Goal: Check status: Check status

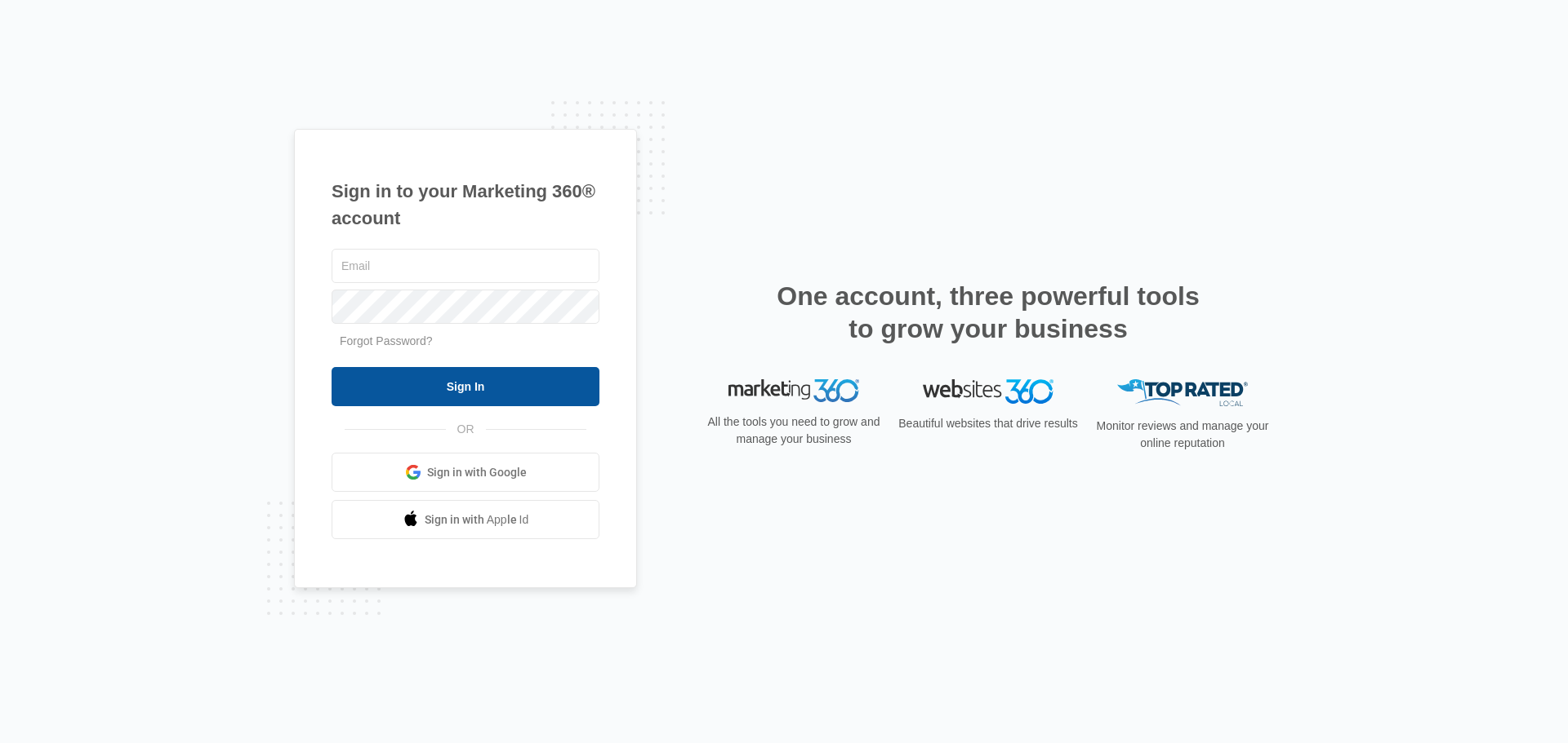
type input "[PERSON_NAME][EMAIL_ADDRESS][DOMAIN_NAME]"
click at [510, 395] on input "Sign In" at bounding box center [465, 387] width 268 height 39
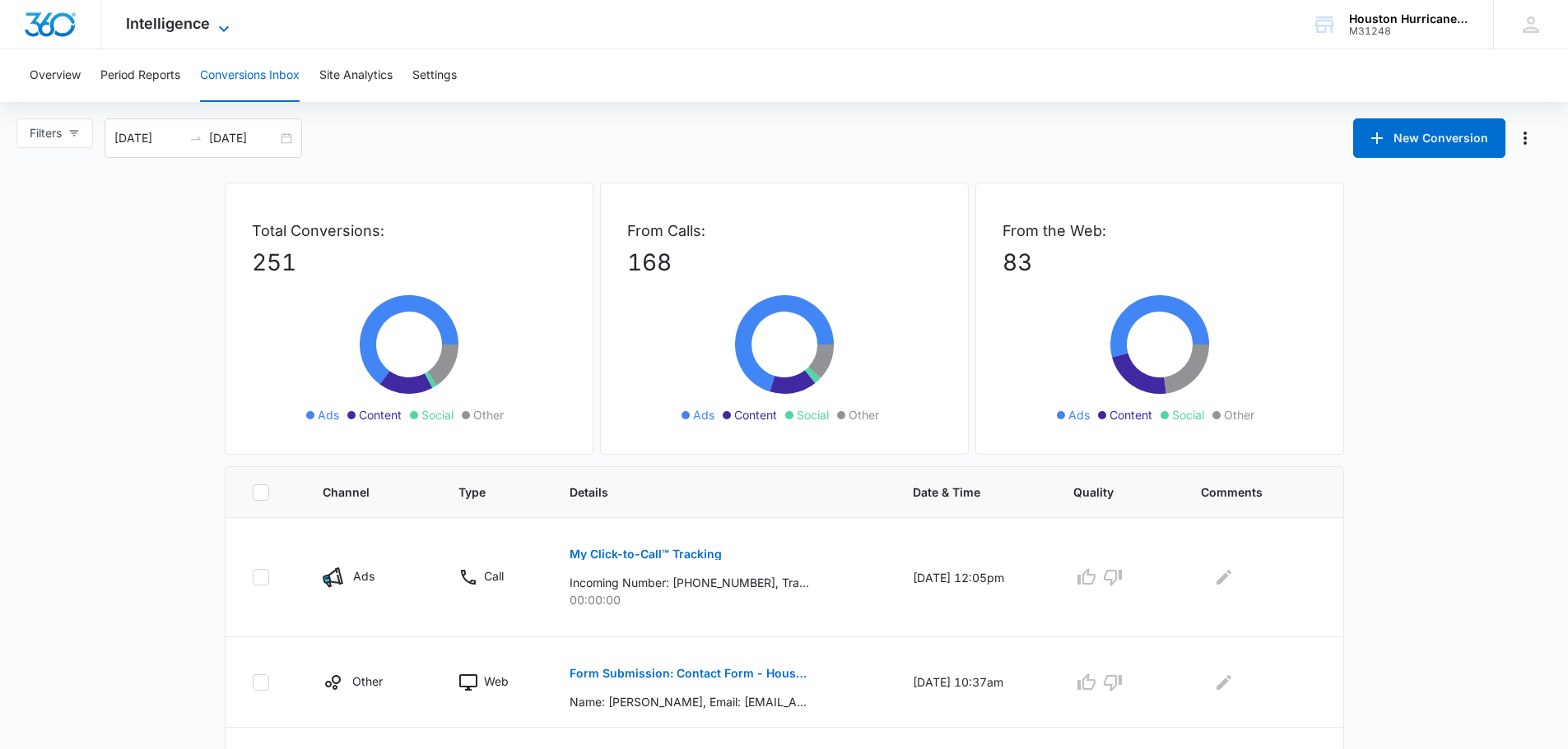
click at [188, 25] on span "Intelligence" at bounding box center [168, 23] width 84 height 17
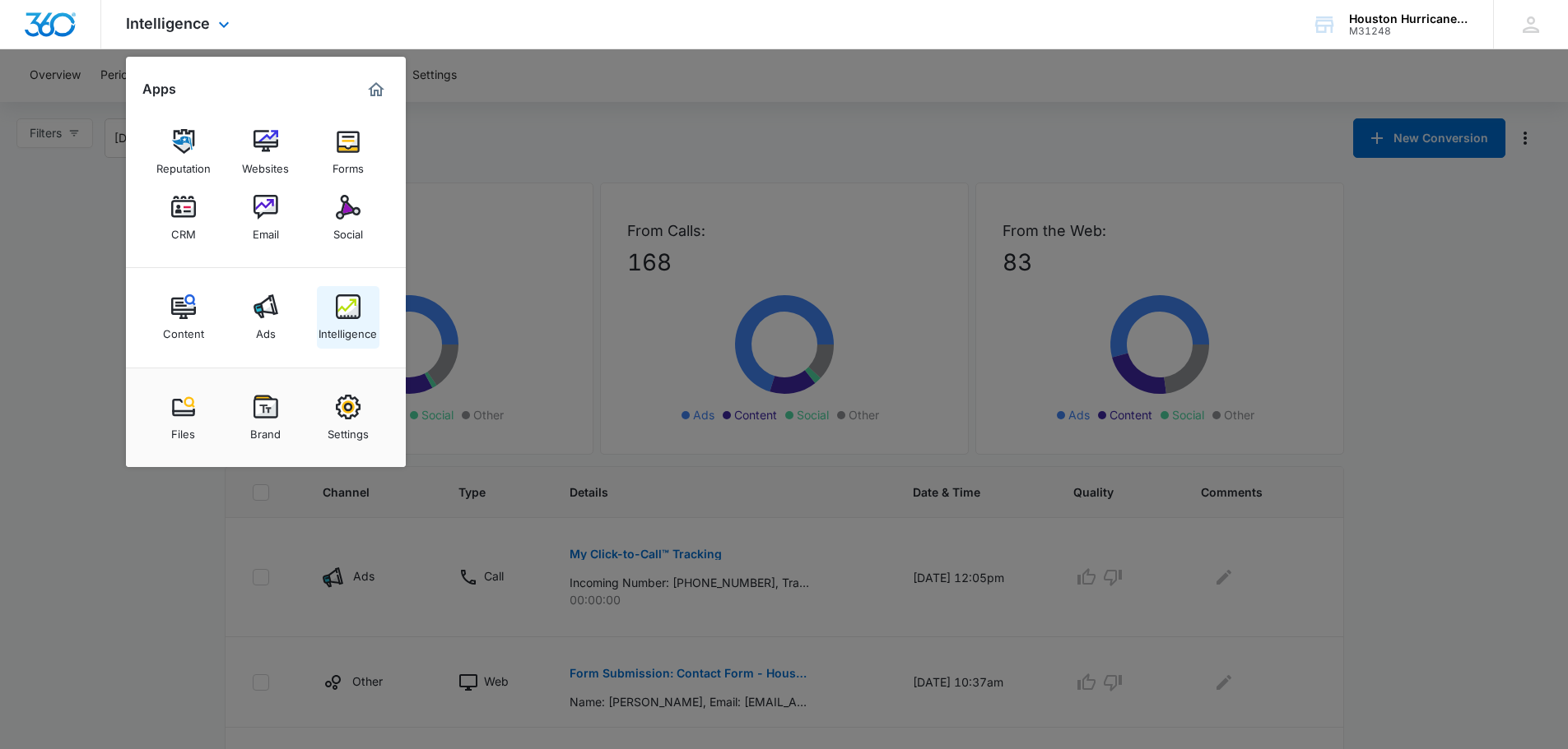
click at [342, 316] on img at bounding box center [348, 307] width 25 height 25
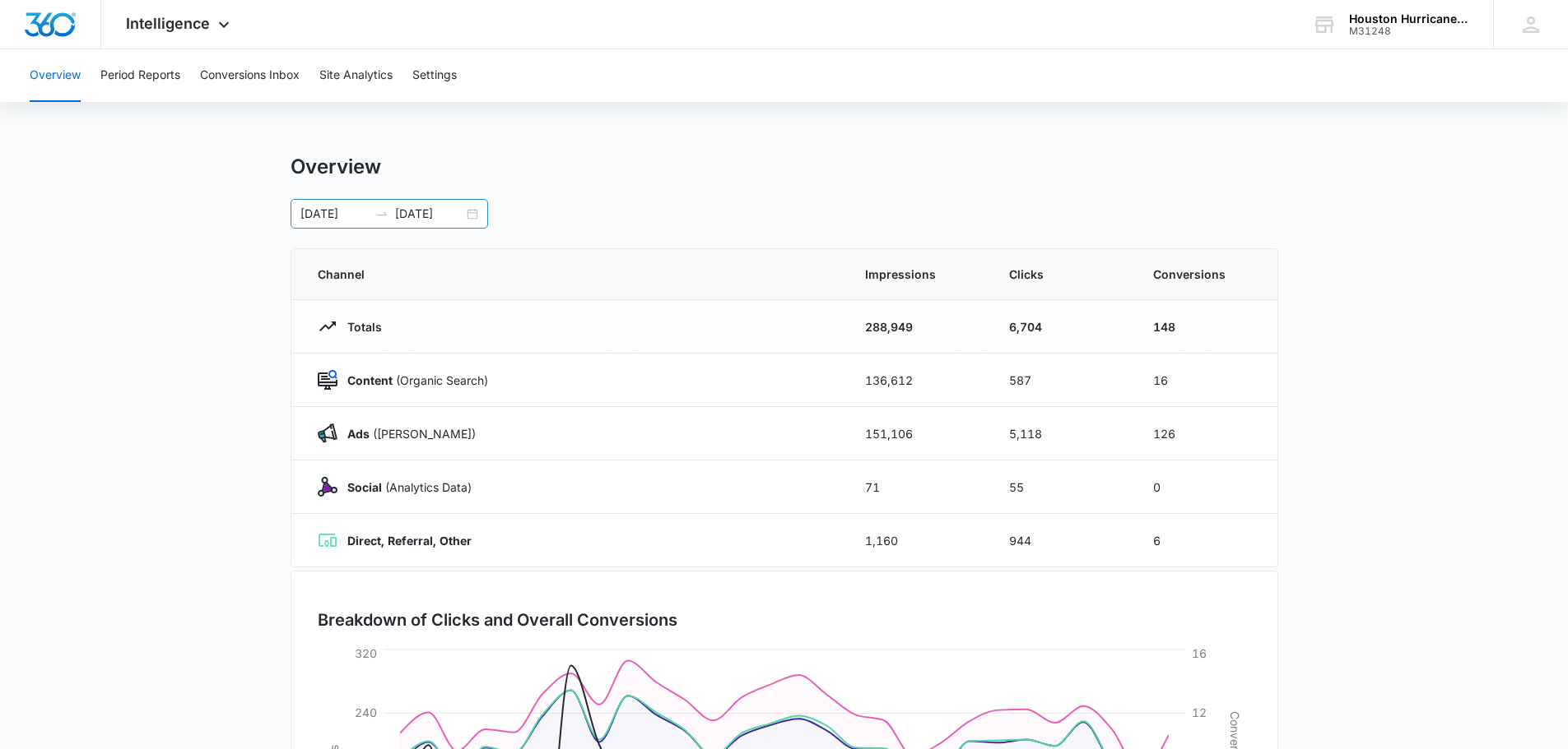
click at [477, 217] on div "[DATE] [DATE]" at bounding box center [390, 213] width 197 height 30
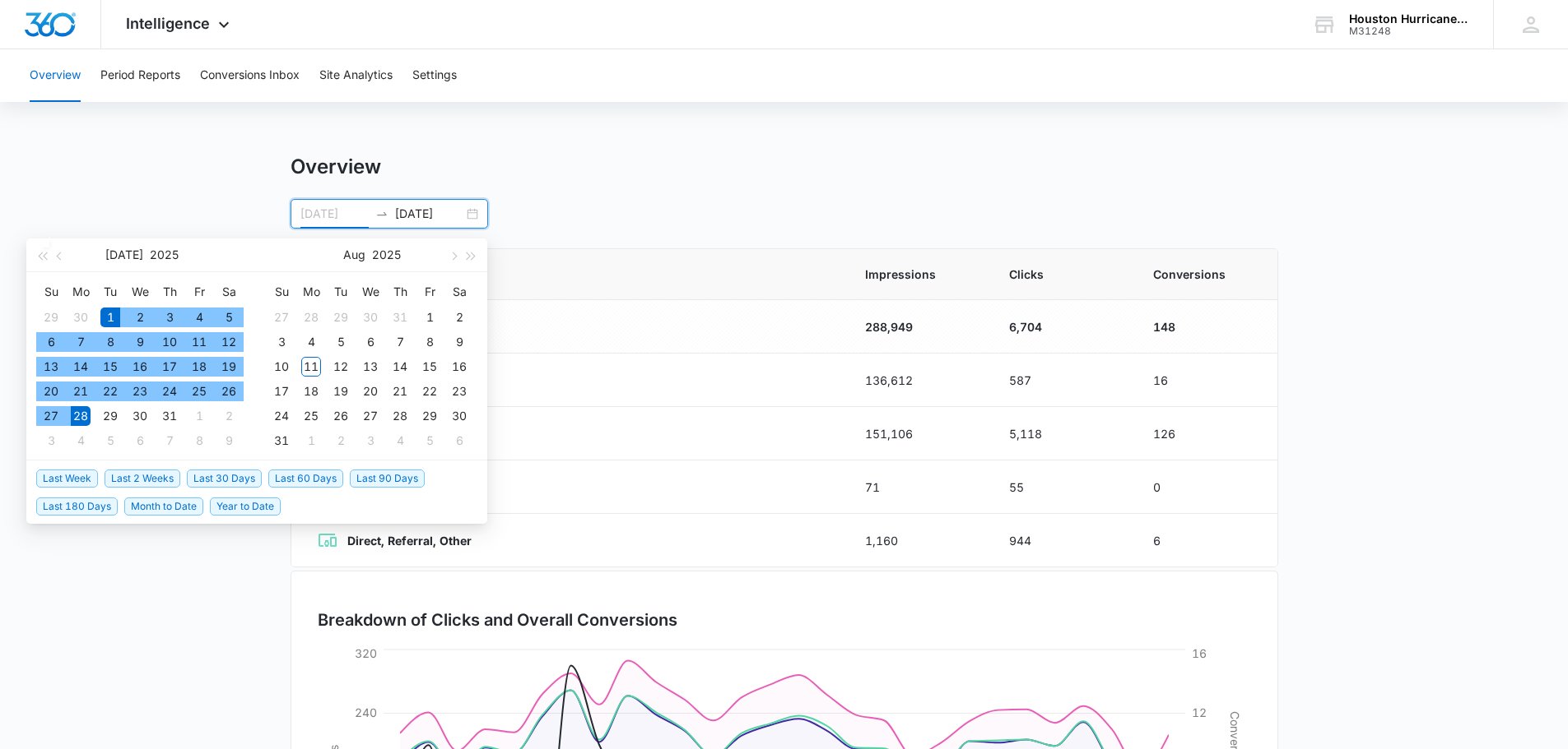
click at [114, 309] on div "1" at bounding box center [110, 318] width 20 height 20
type input "[DATE]"
click at [178, 416] on div "31" at bounding box center [170, 416] width 20 height 20
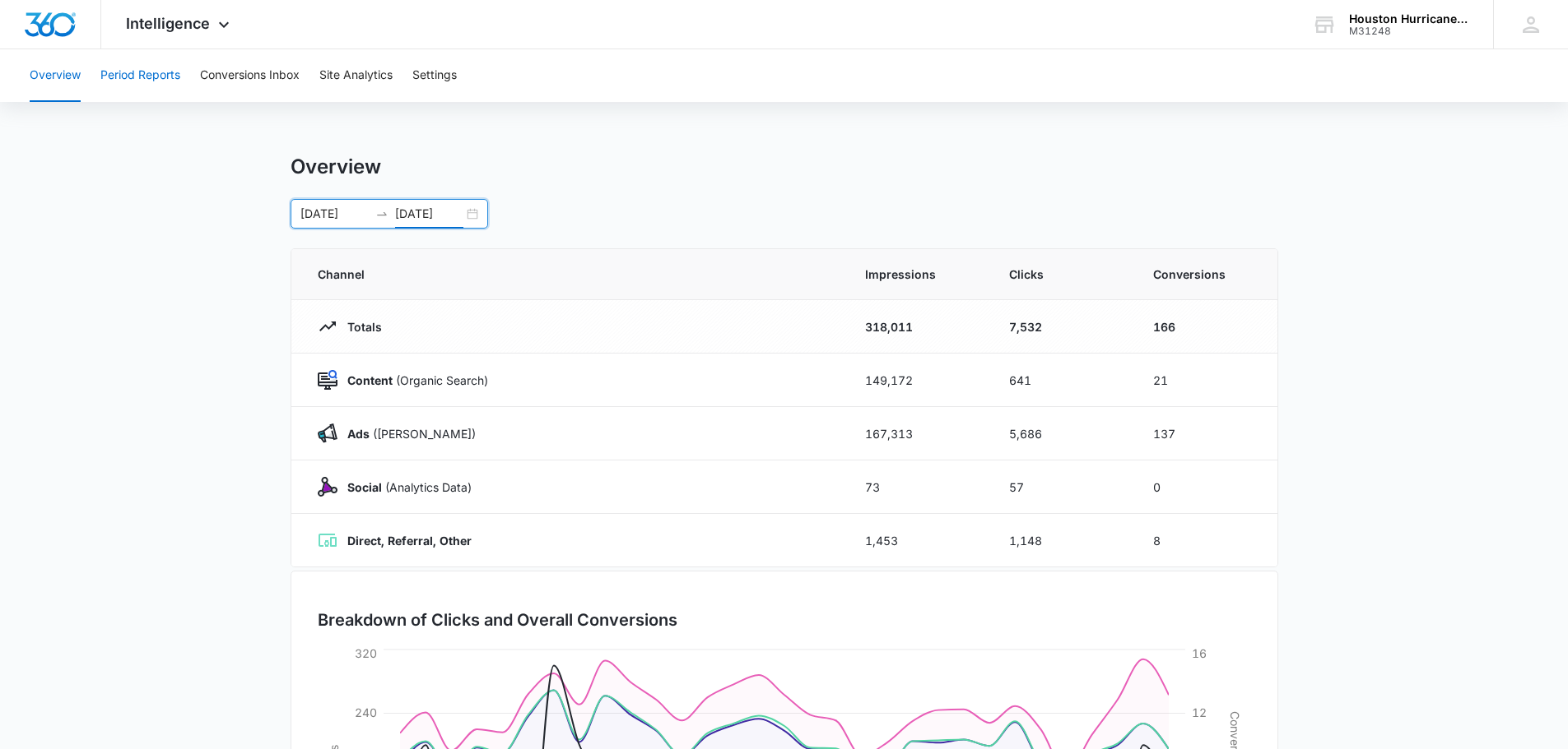
click at [124, 72] on button "Period Reports" at bounding box center [140, 75] width 80 height 53
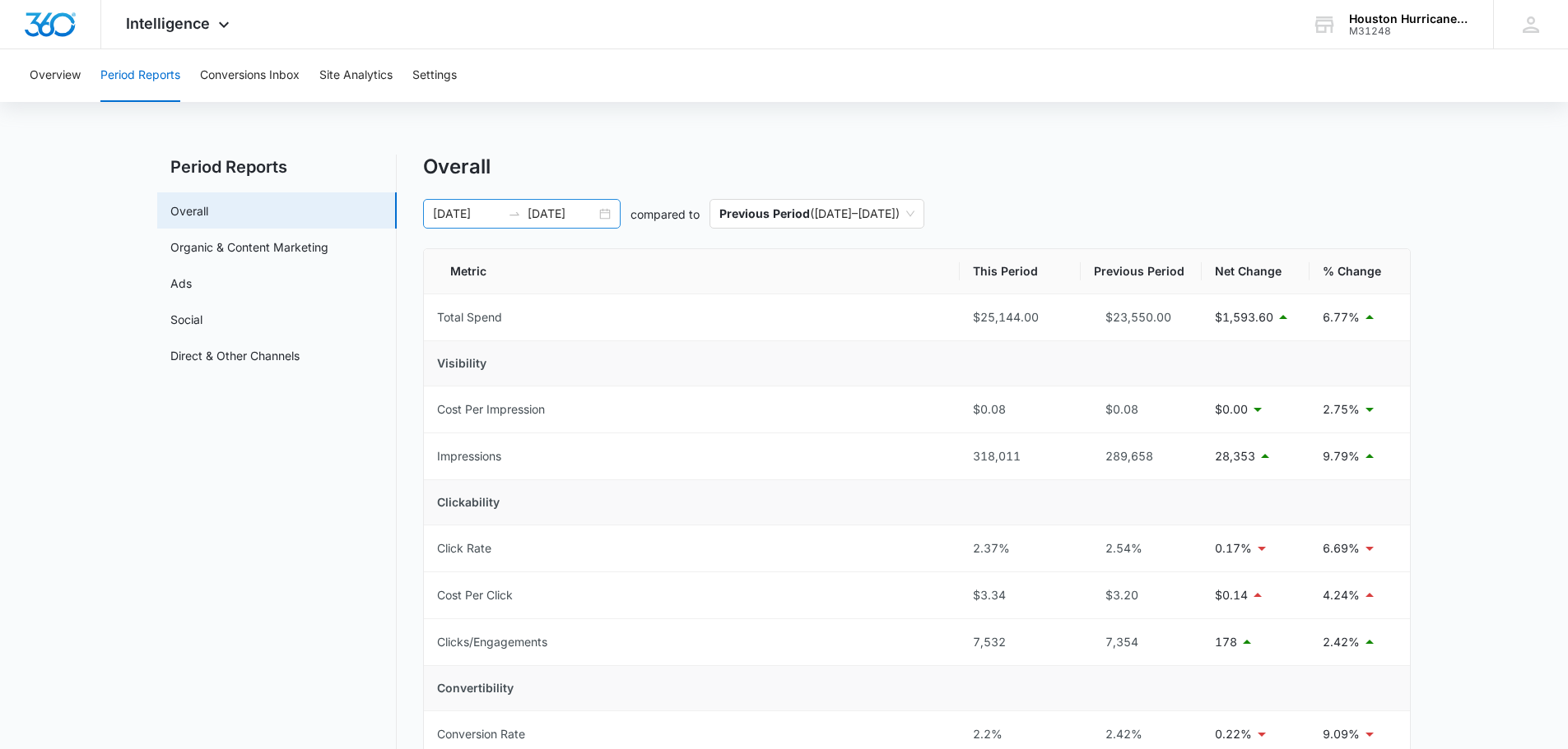
click at [609, 213] on div "[DATE] [DATE]" at bounding box center [521, 213] width 197 height 30
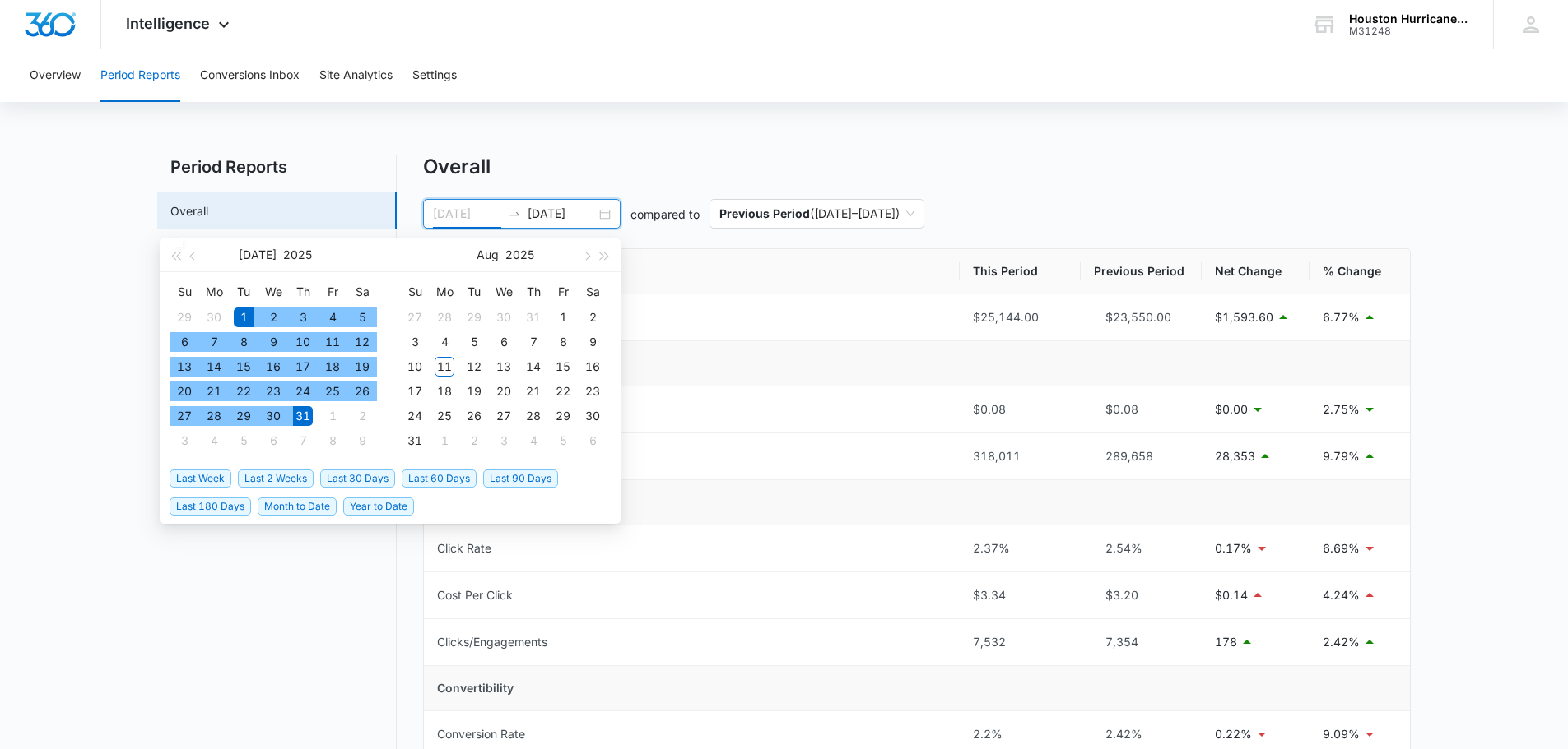
type input "[DATE]"
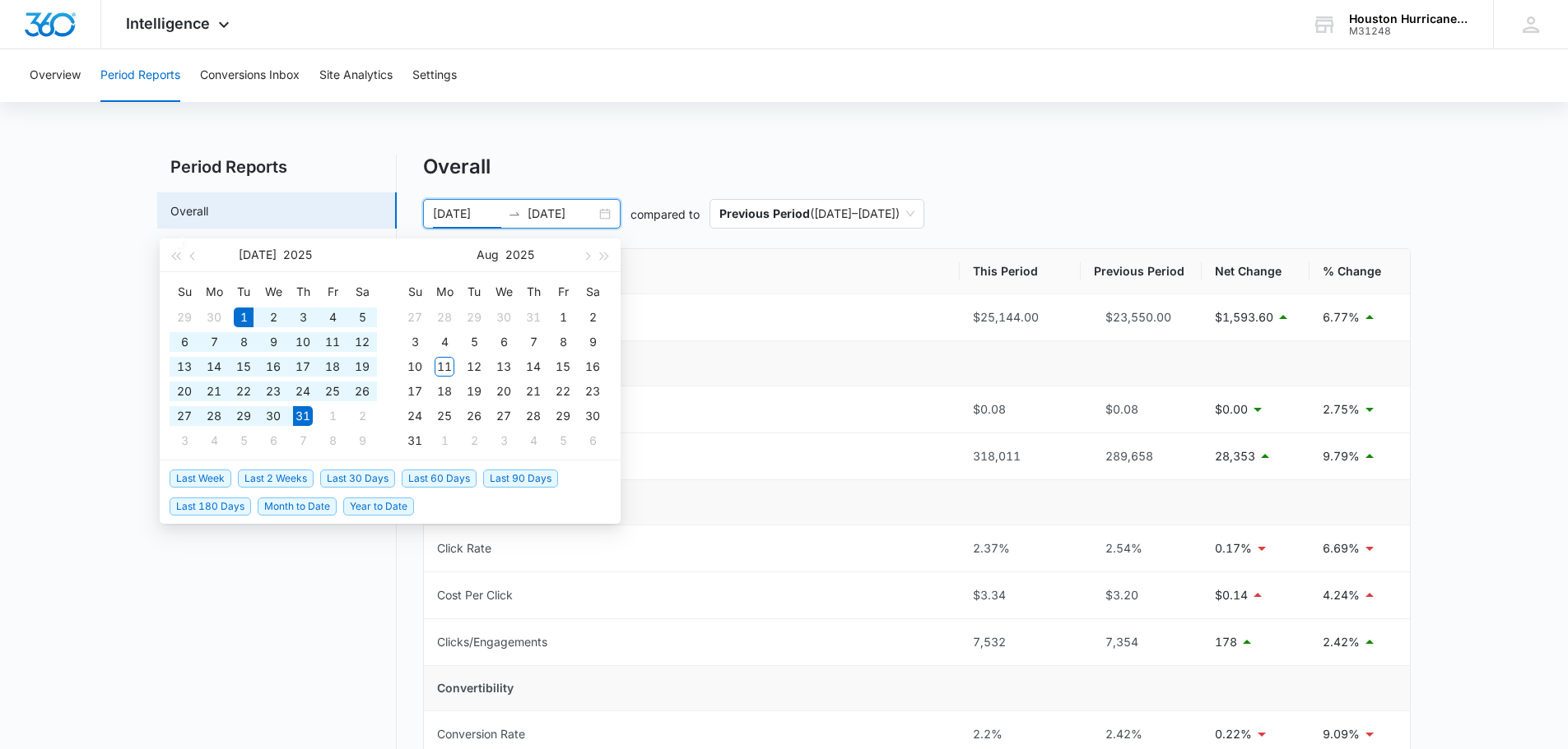
click at [620, 150] on div "Overview Period Reports Conversions Inbox Site Analytics Settings Period Report…" at bounding box center [784, 745] width 1568 height 1393
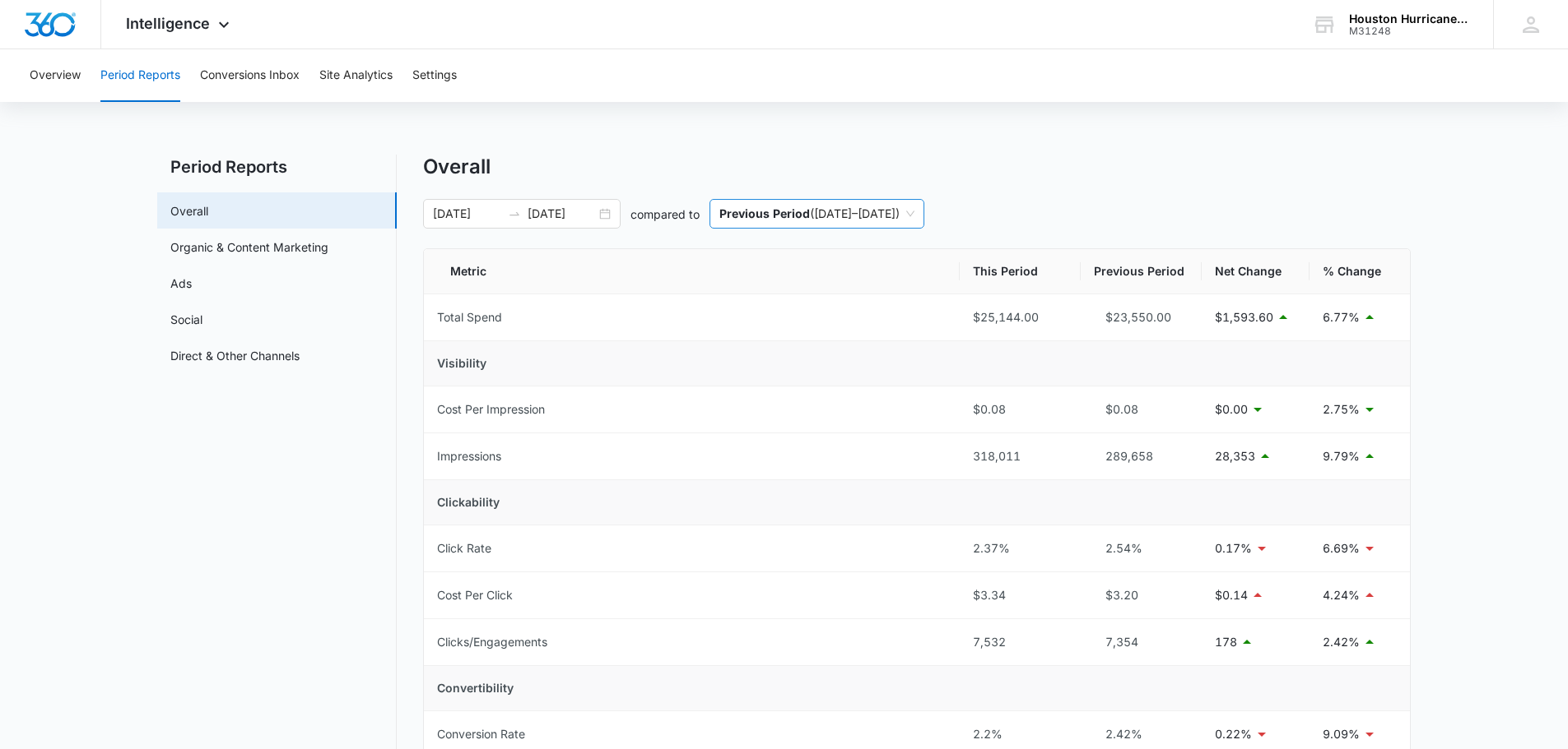
click at [915, 213] on span "Previous Period ( [DATE] – [DATE] )" at bounding box center [817, 213] width 195 height 28
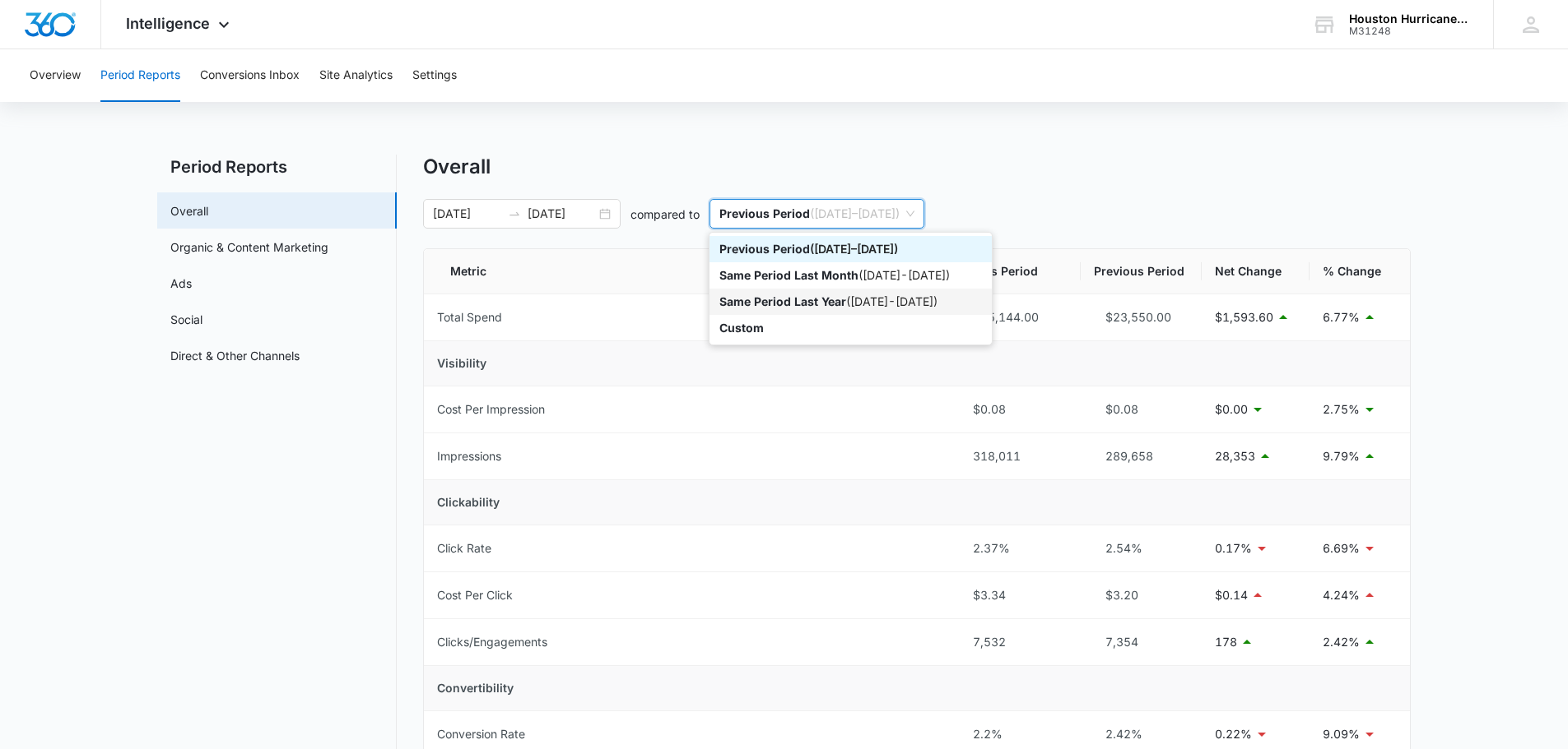
click at [839, 303] on p "Same Period Last Year" at bounding box center [783, 301] width 127 height 14
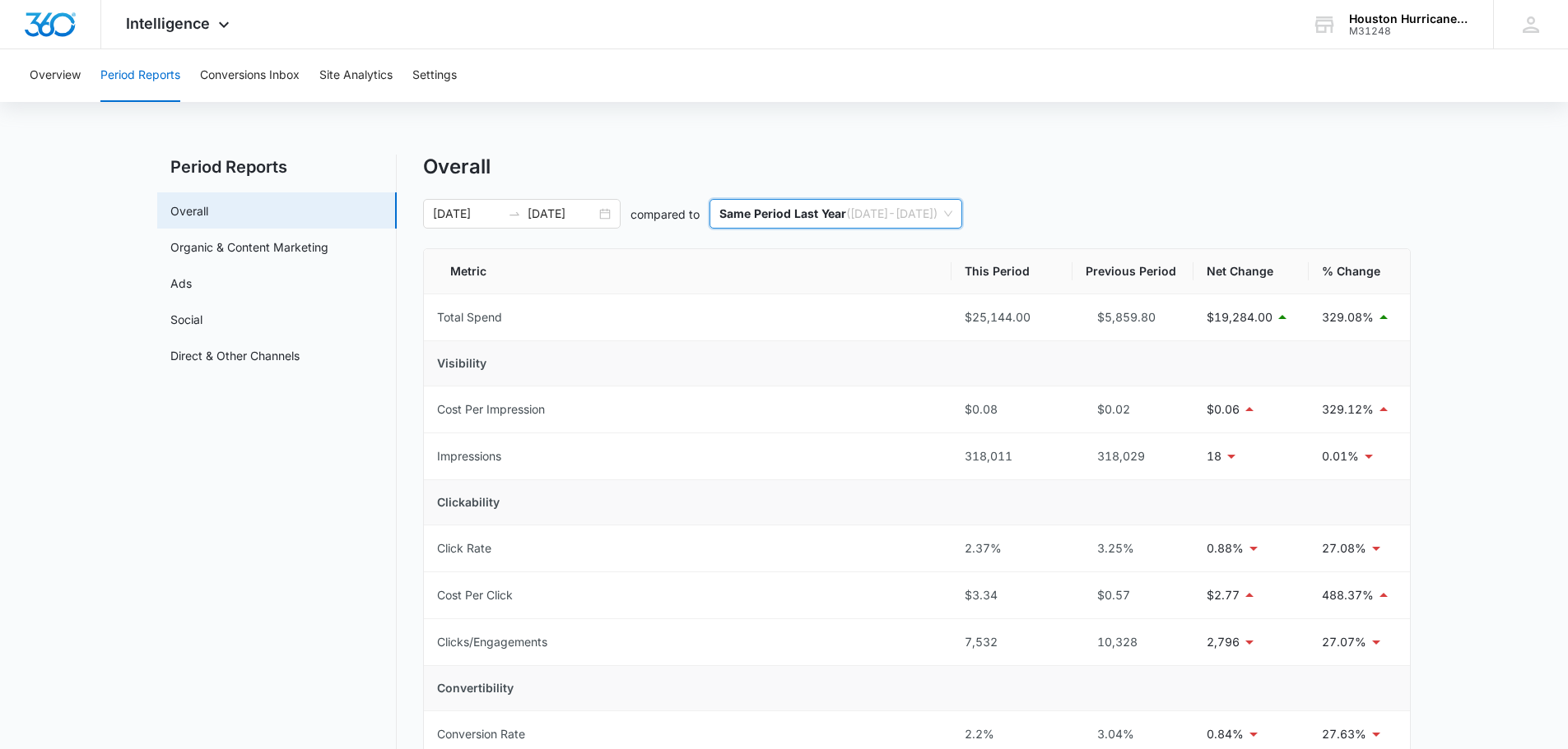
click at [952, 214] on span "Same Period Last Year ( [DATE] - [DATE] )" at bounding box center [837, 213] width 233 height 28
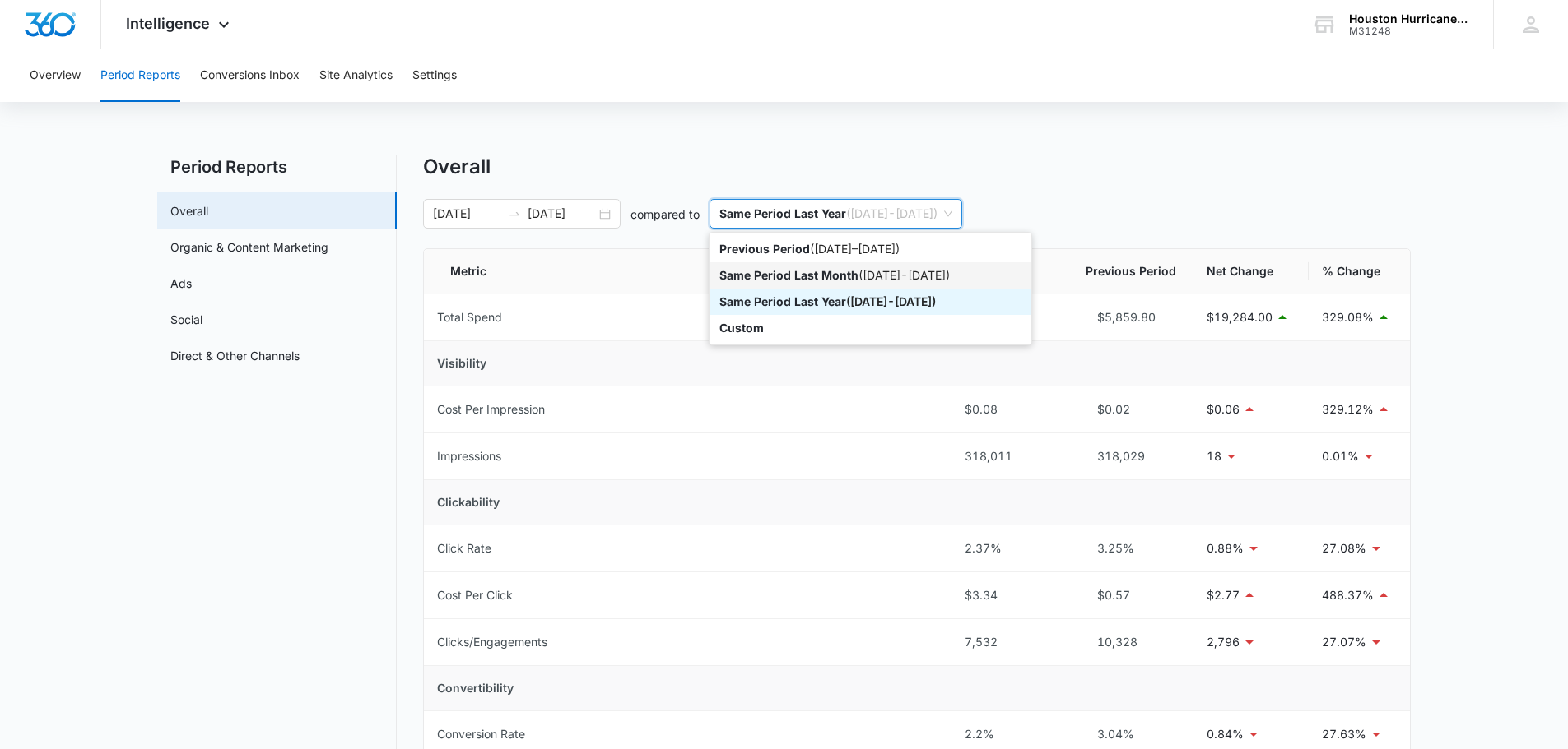
click at [930, 278] on div "Same Period Last Month ( [DATE] - [DATE] )" at bounding box center [871, 275] width 302 height 18
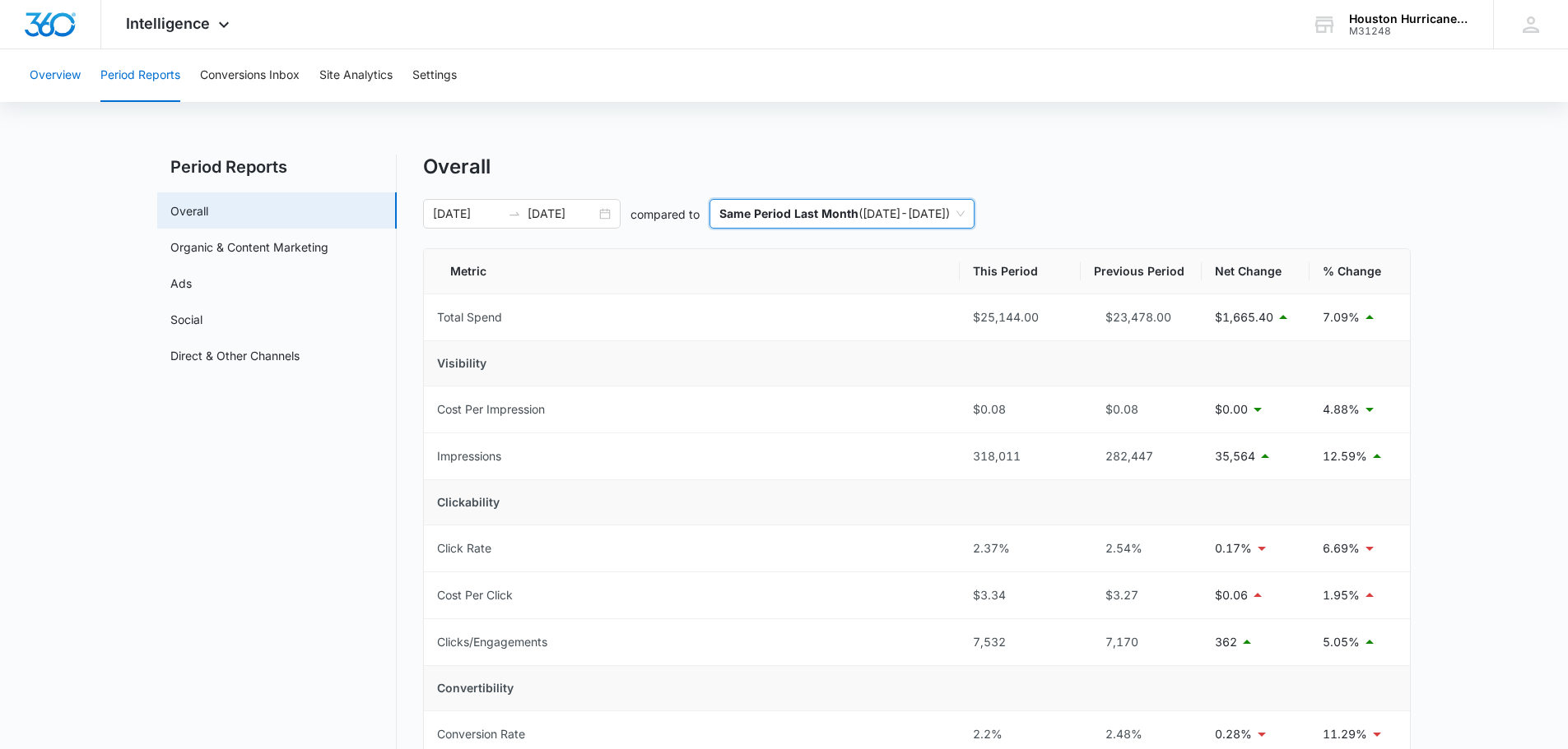
click at [57, 69] on button "Overview" at bounding box center [55, 75] width 51 height 53
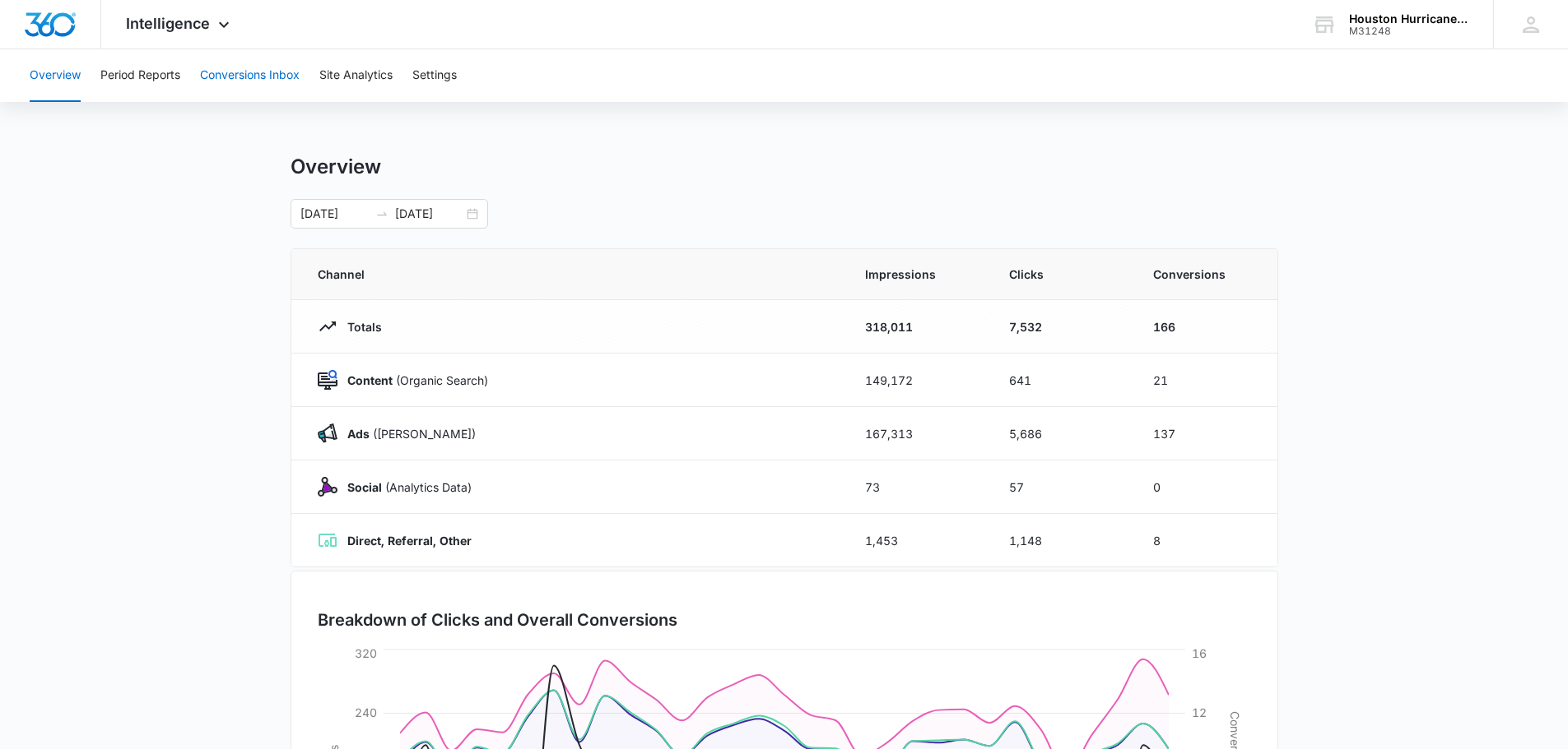
click at [243, 82] on button "Conversions Inbox" at bounding box center [250, 75] width 100 height 53
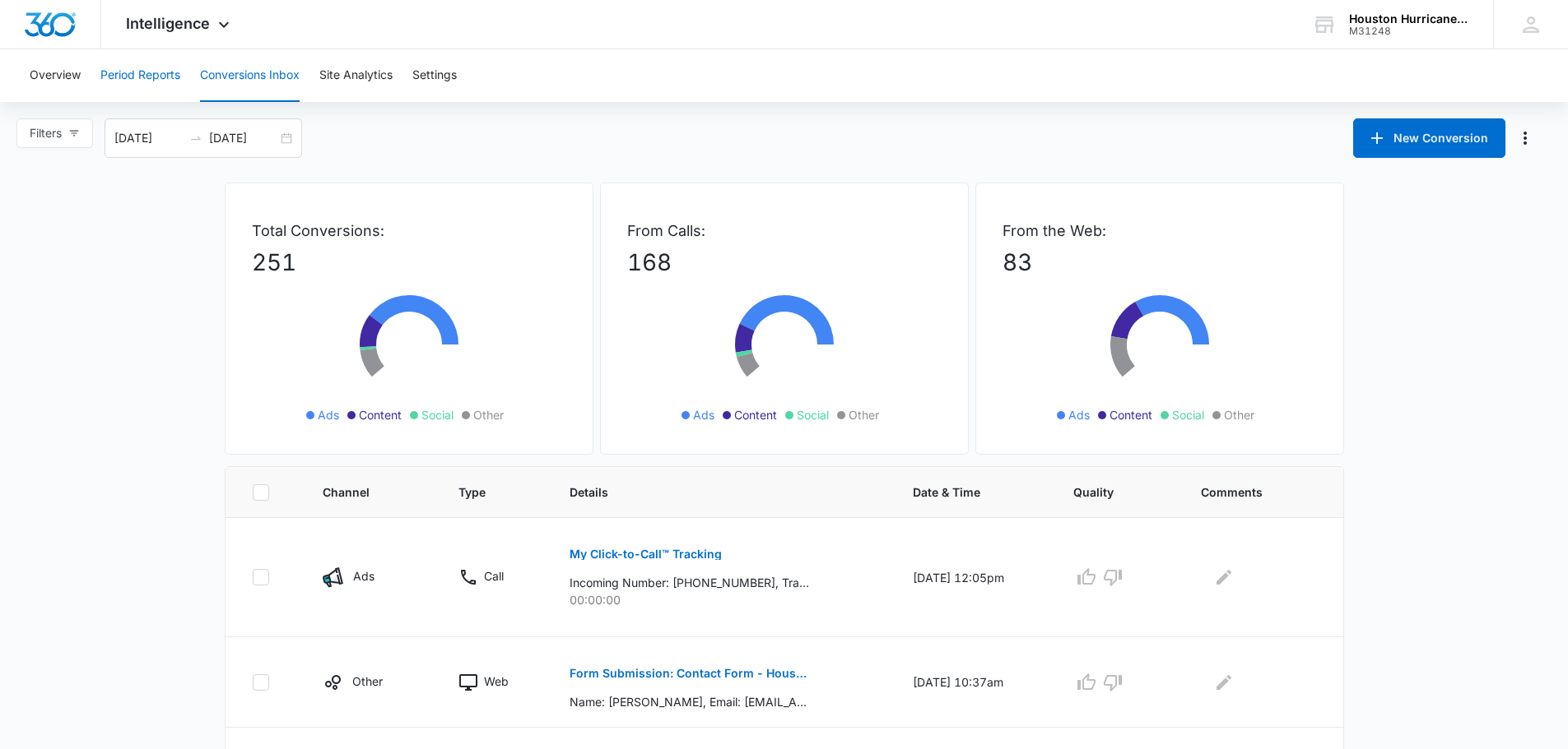
click at [153, 73] on button "Period Reports" at bounding box center [140, 75] width 80 height 53
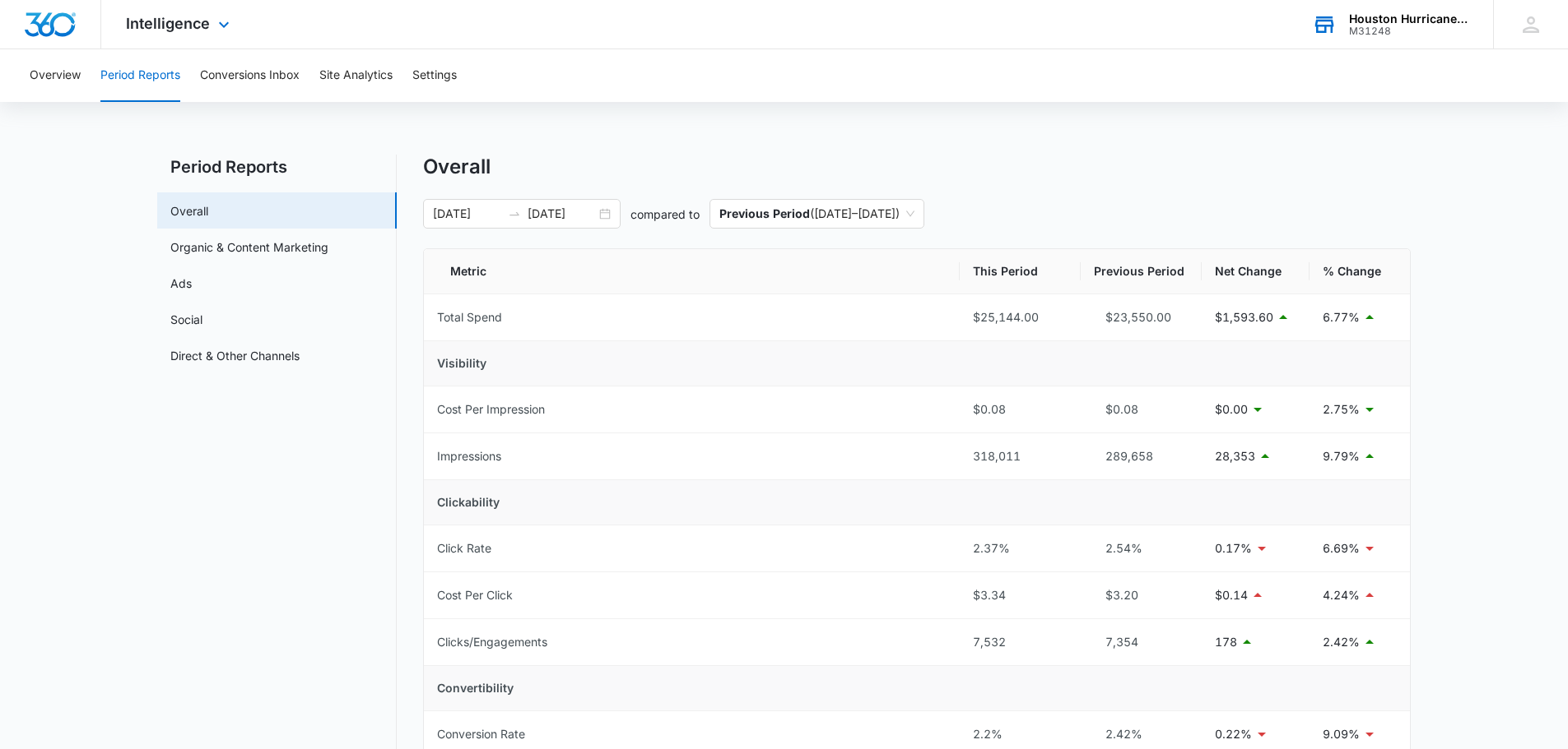
click at [1402, 29] on div "M31248" at bounding box center [1409, 30] width 120 height 12
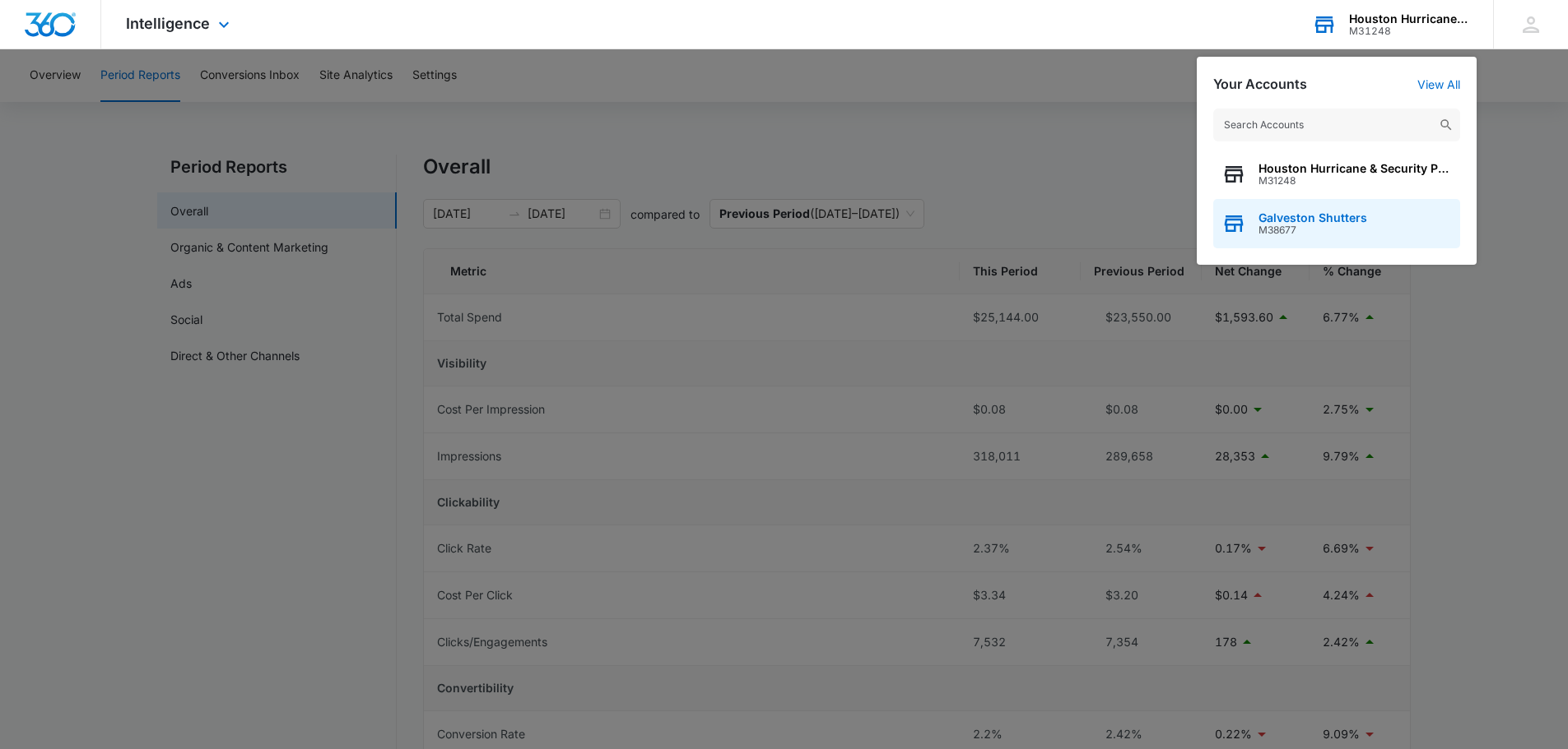
click at [1312, 233] on span "M38677" at bounding box center [1312, 230] width 109 height 12
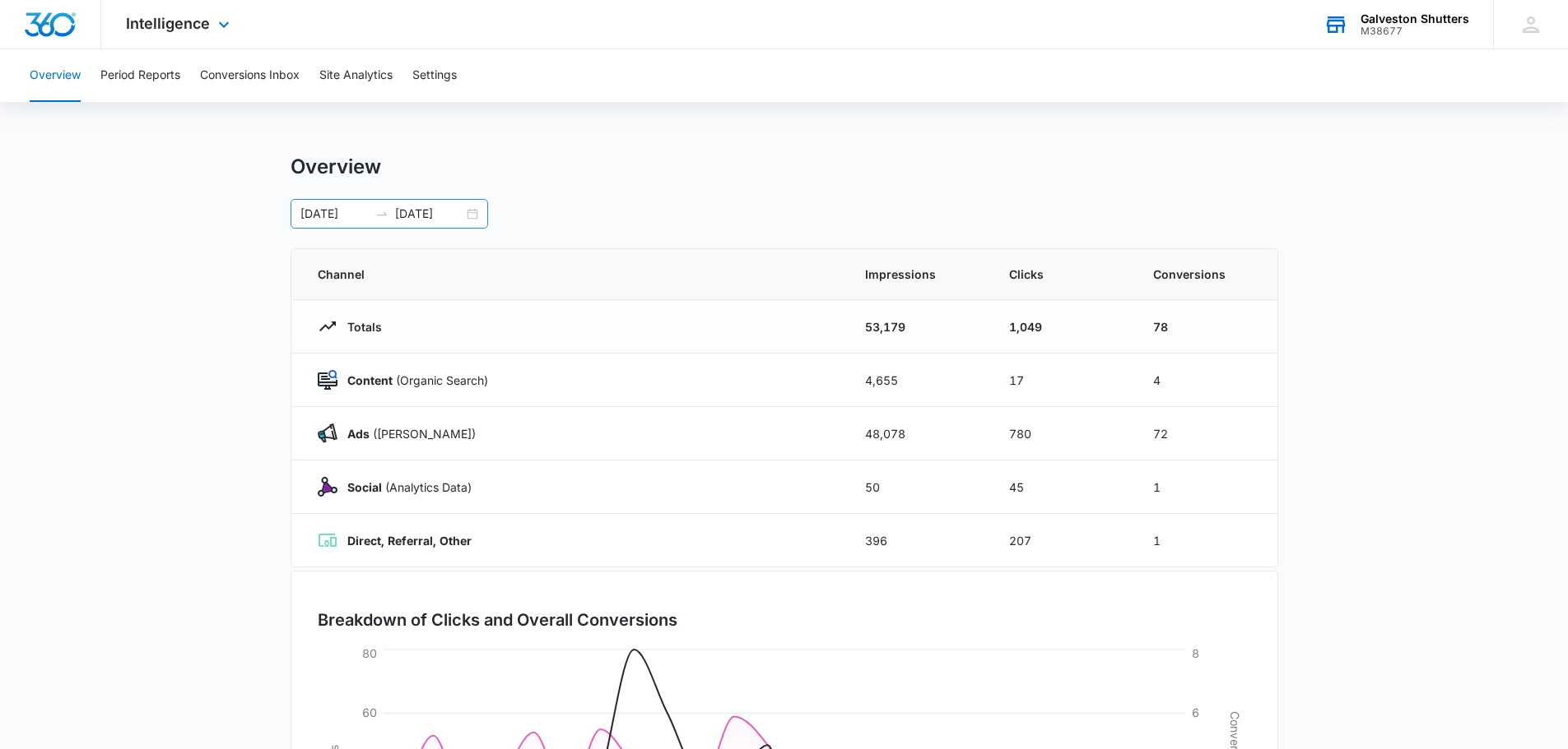
click at [470, 210] on div "[DATE] [DATE]" at bounding box center [390, 213] width 197 height 30
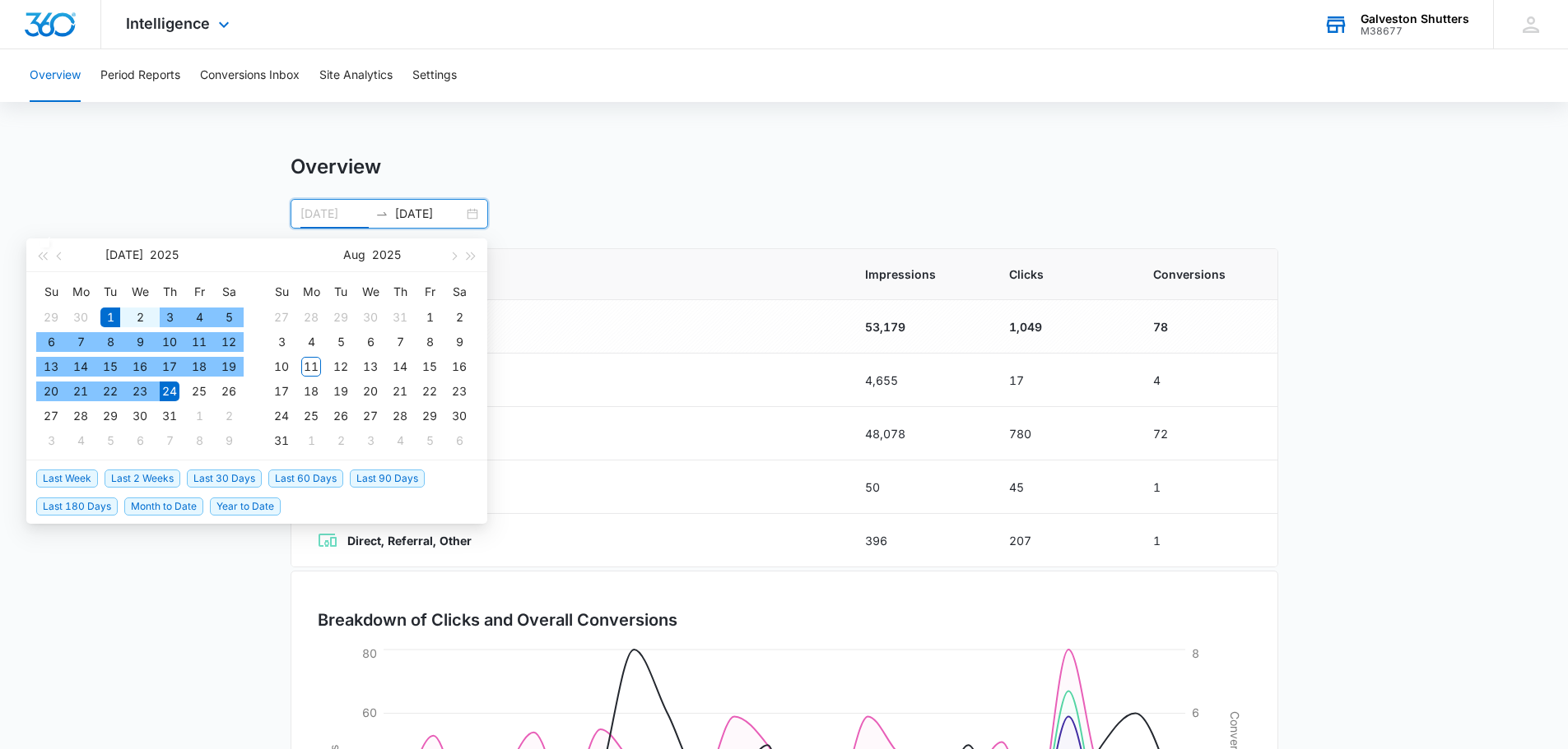
type input "[DATE]"
click at [109, 315] on div "1" at bounding box center [110, 318] width 20 height 20
type input "[DATE]"
click at [166, 419] on div "31" at bounding box center [170, 416] width 20 height 20
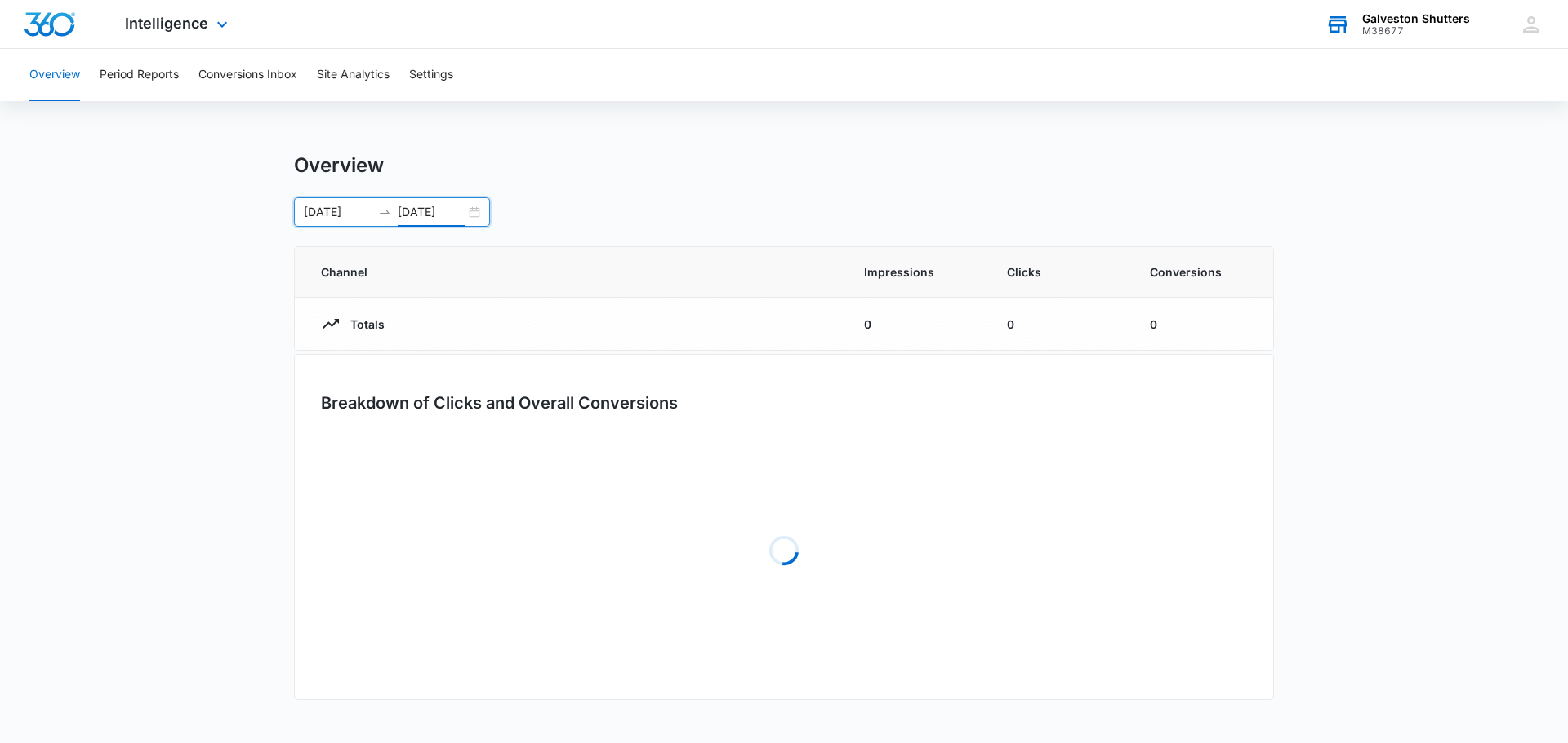
click at [628, 187] on div "Overview [DATE] [DATE] [DATE] Su Mo Tu We Th Fr Sa 29 30 1 2 3 4 5 6 7 8 9 10 1…" at bounding box center [784, 190] width 979 height 74
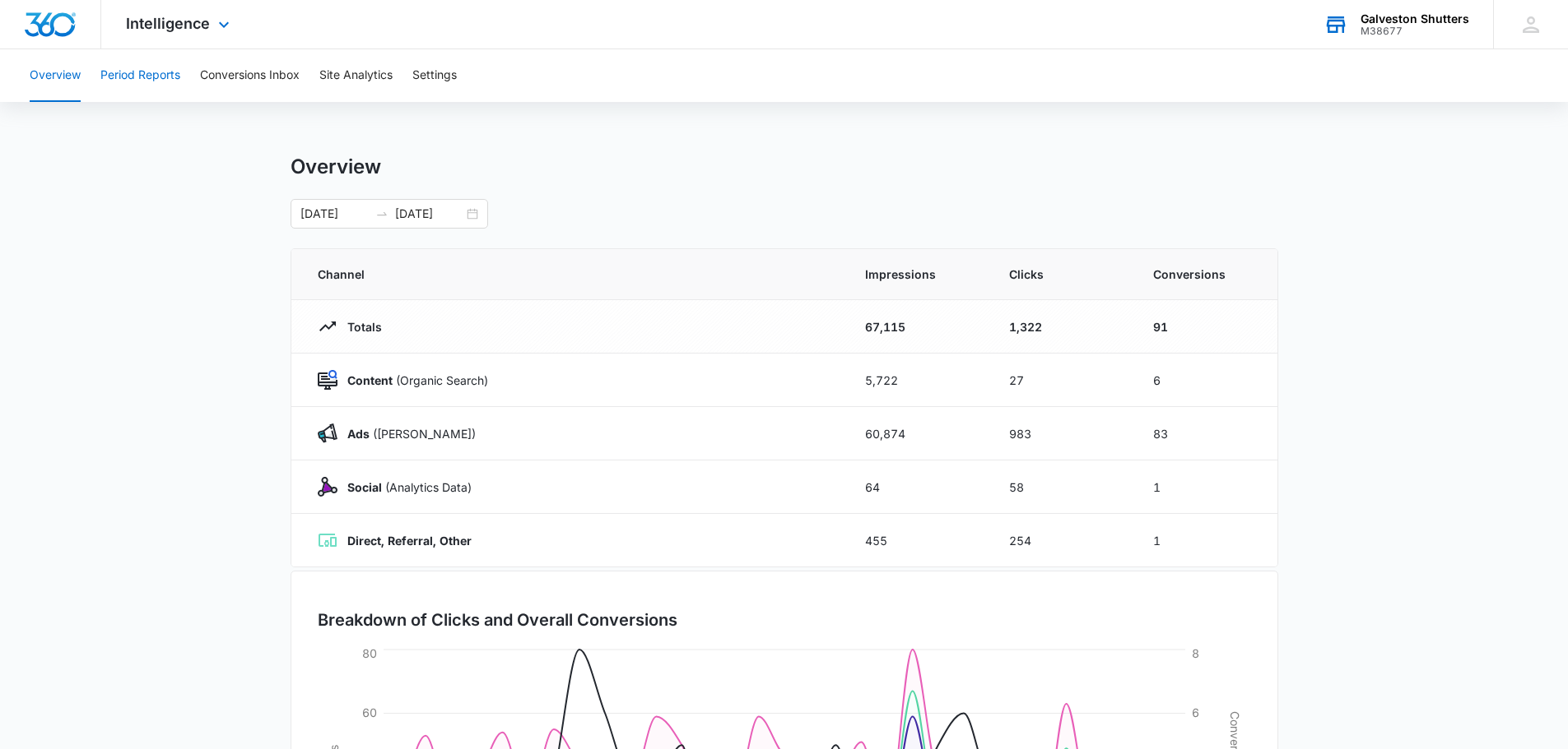
click at [163, 89] on button "Period Reports" at bounding box center [140, 75] width 80 height 53
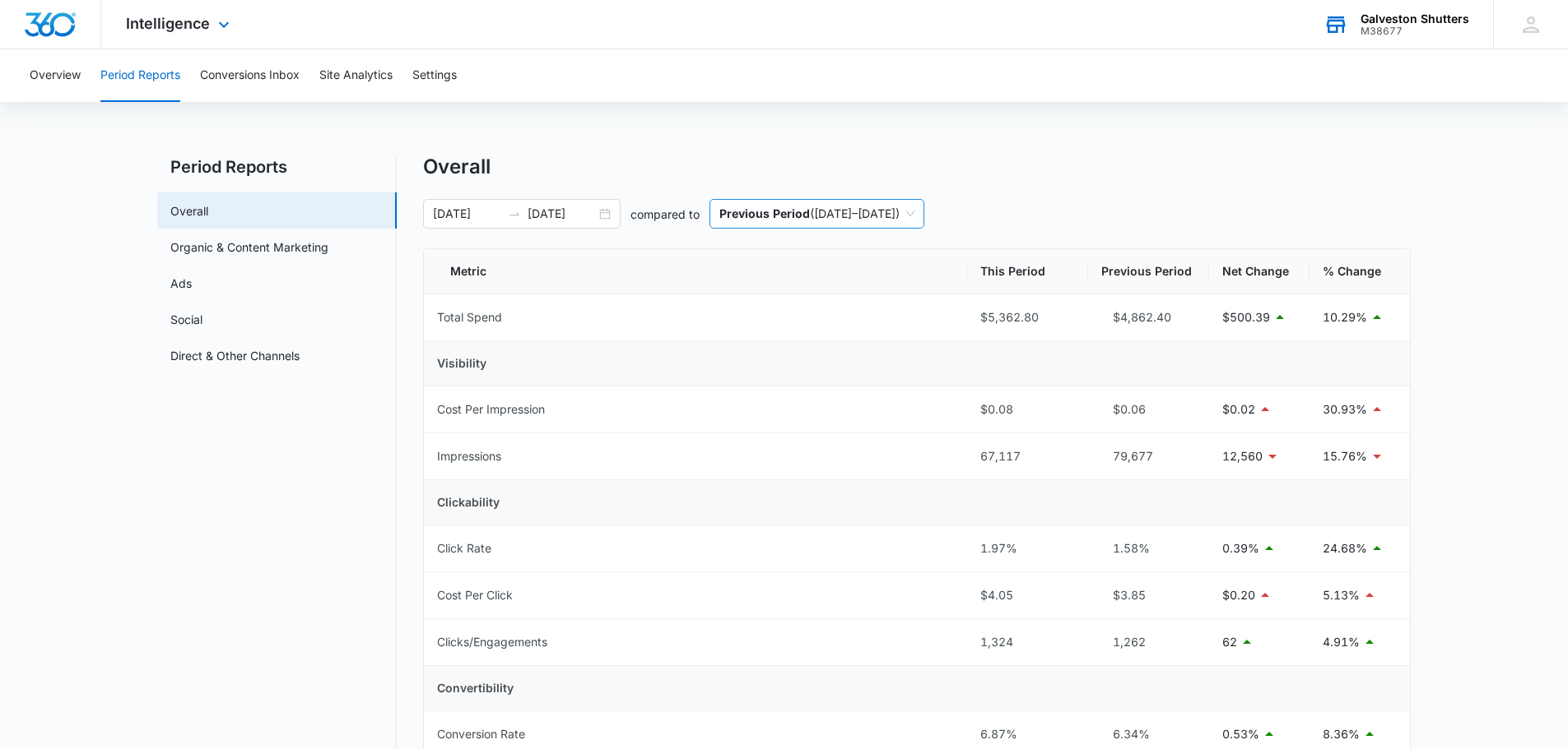
click at [915, 205] on span "Previous Period ( [DATE] – [DATE] )" at bounding box center [817, 213] width 195 height 28
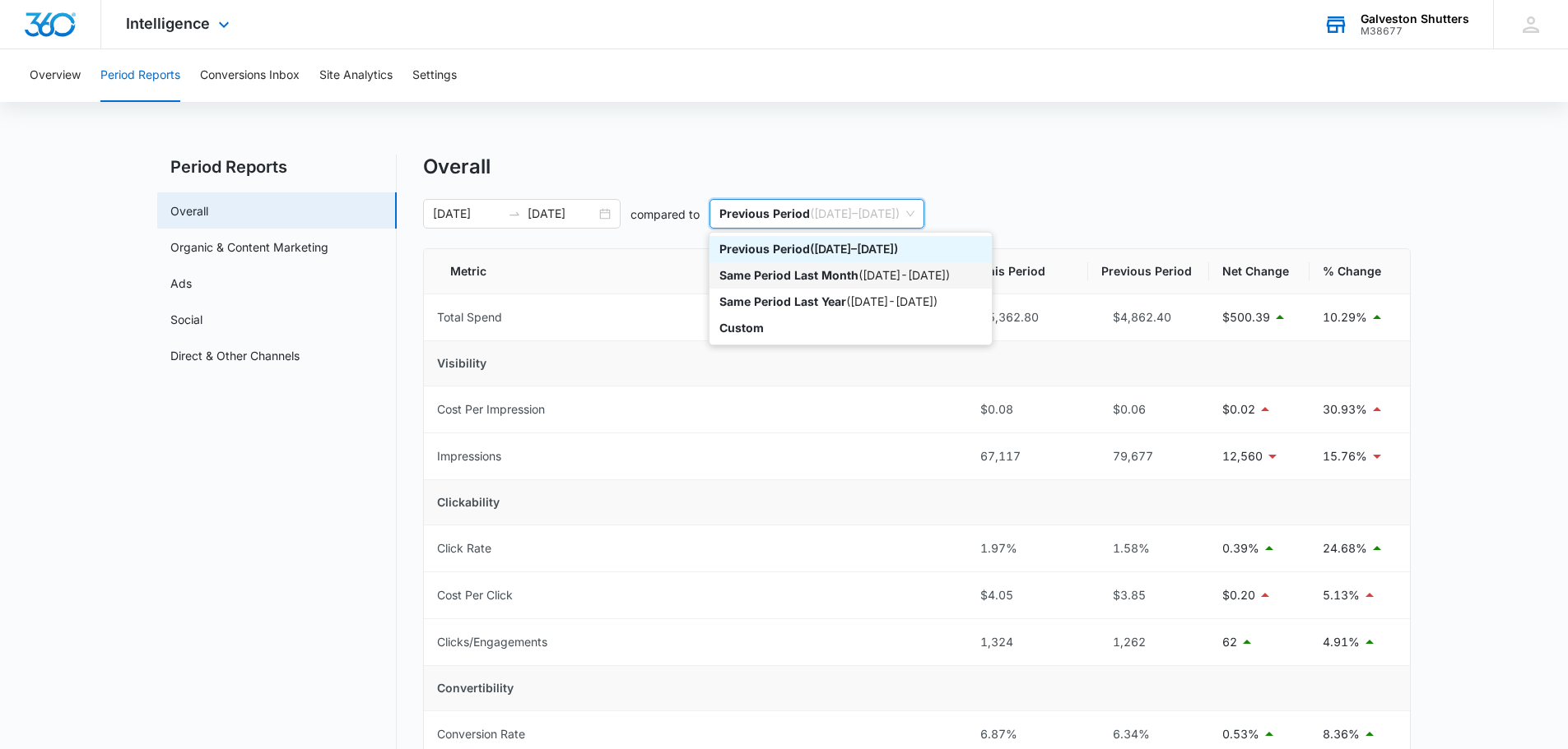
click at [864, 276] on div "Same Period Last Month ( [DATE] - [DATE] )" at bounding box center [851, 275] width 263 height 18
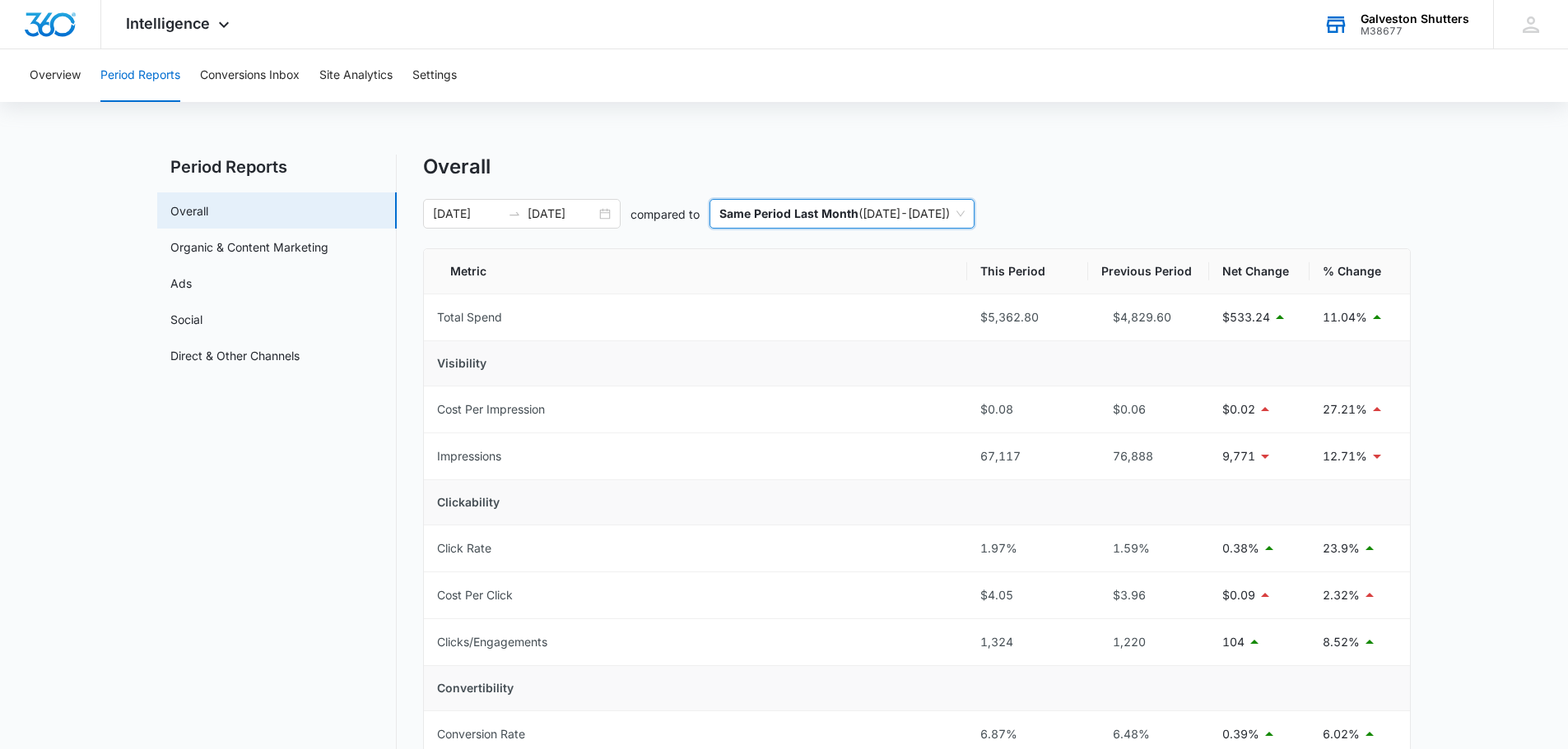
click at [1367, 20] on div "Galveston Shutters" at bounding box center [1415, 19] width 109 height 13
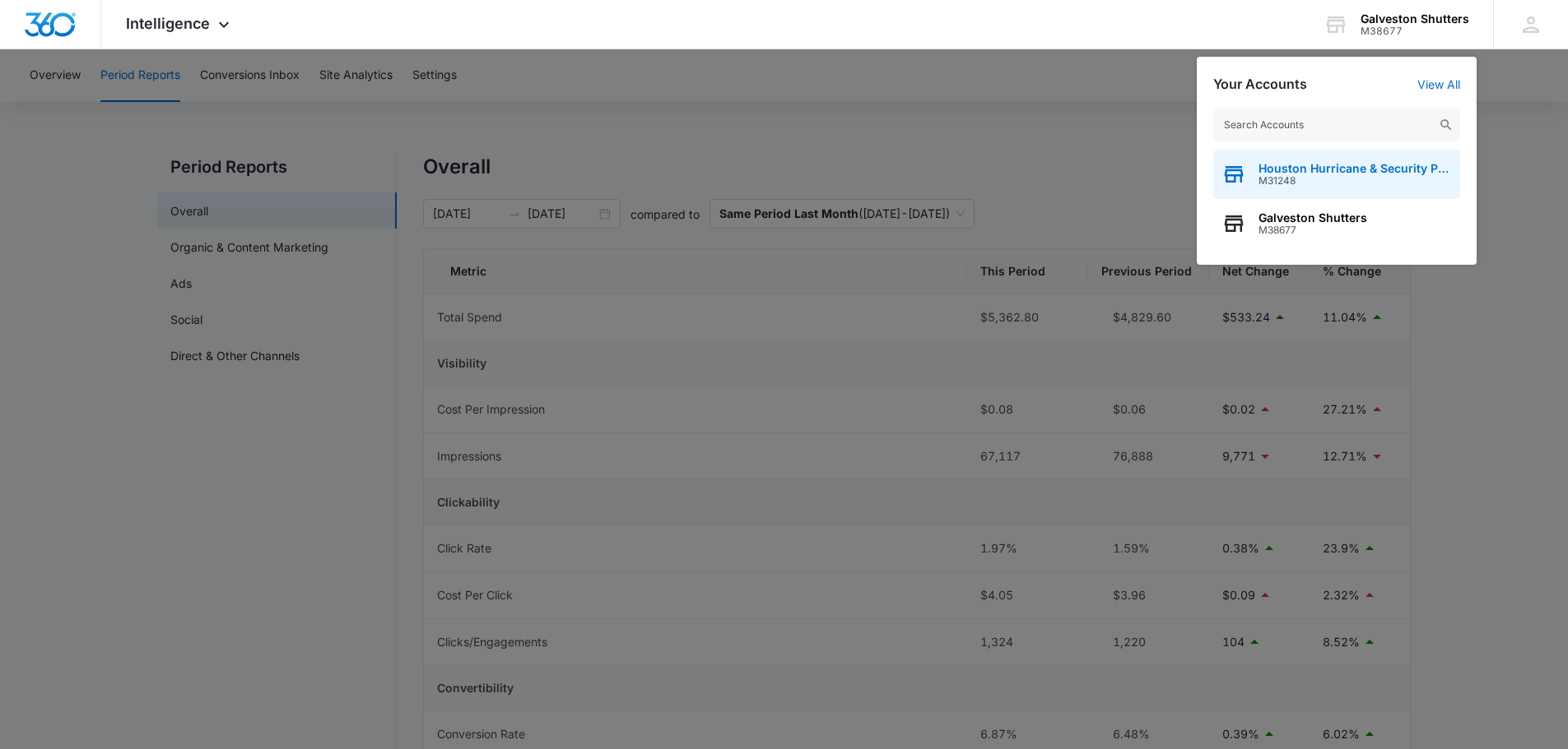
click at [1325, 162] on span "Houston Hurricane & Security Products" at bounding box center [1355, 169] width 194 height 13
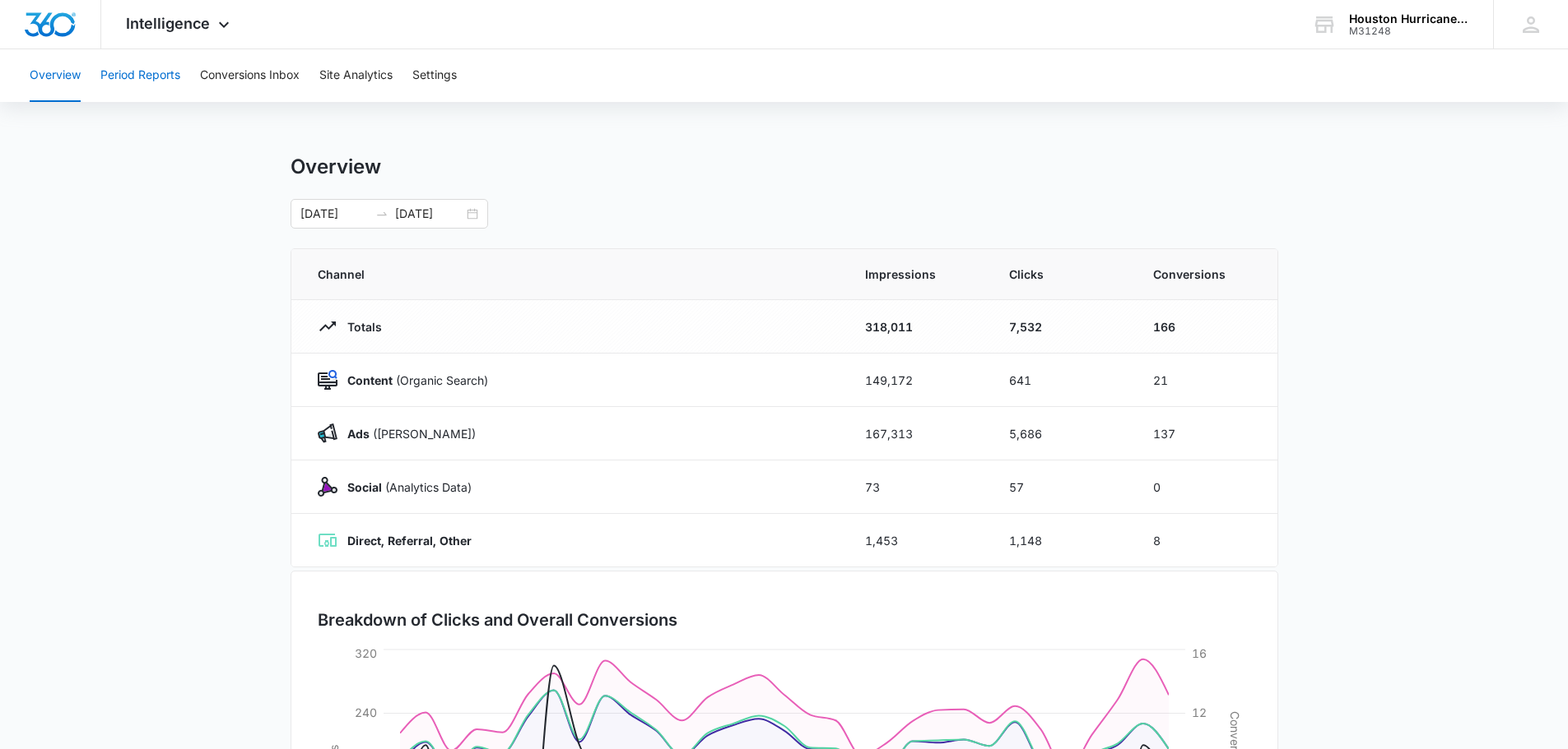
click at [145, 76] on button "Period Reports" at bounding box center [140, 75] width 80 height 53
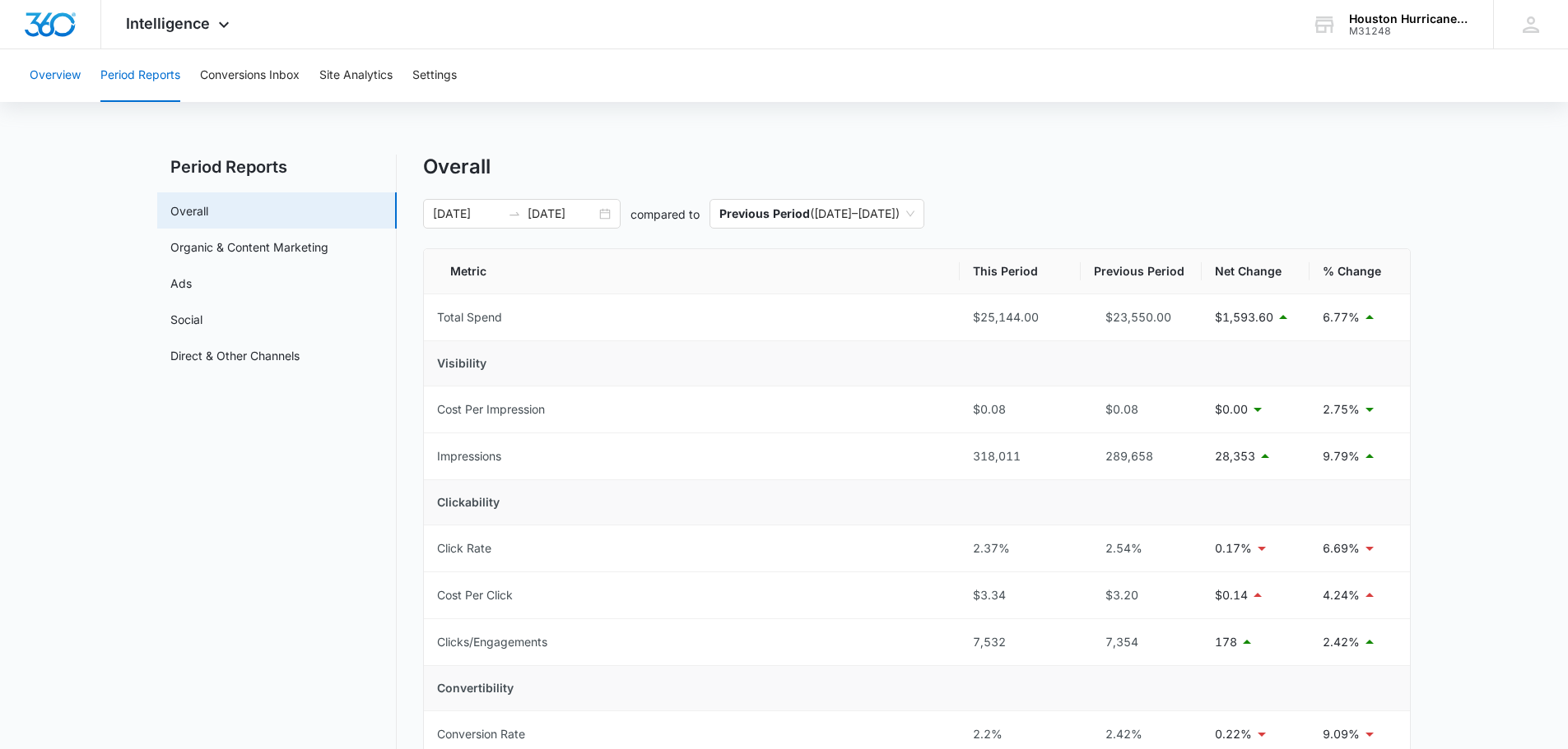
click at [74, 74] on button "Overview" at bounding box center [55, 75] width 51 height 53
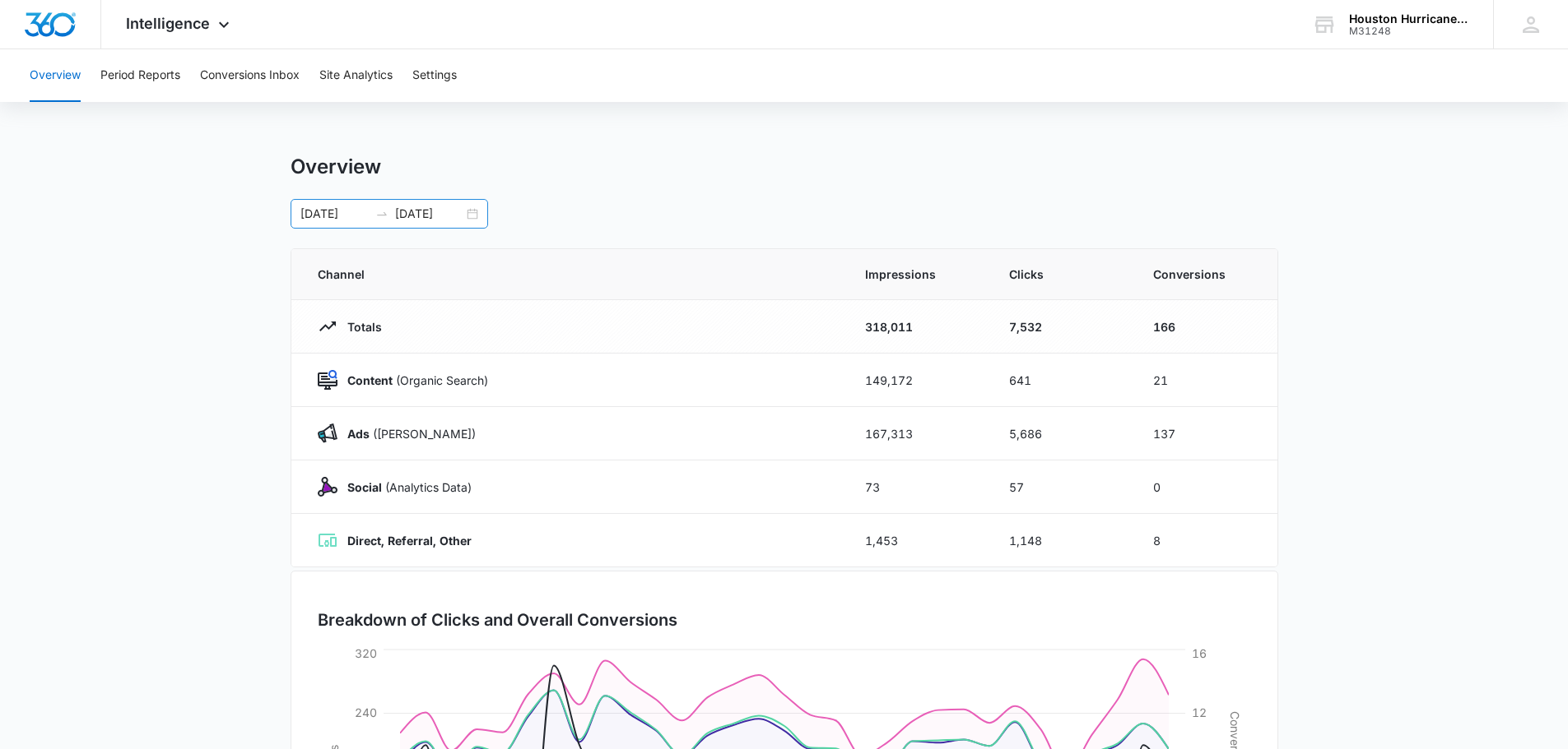
click at [473, 213] on div "[DATE] [DATE]" at bounding box center [390, 213] width 197 height 30
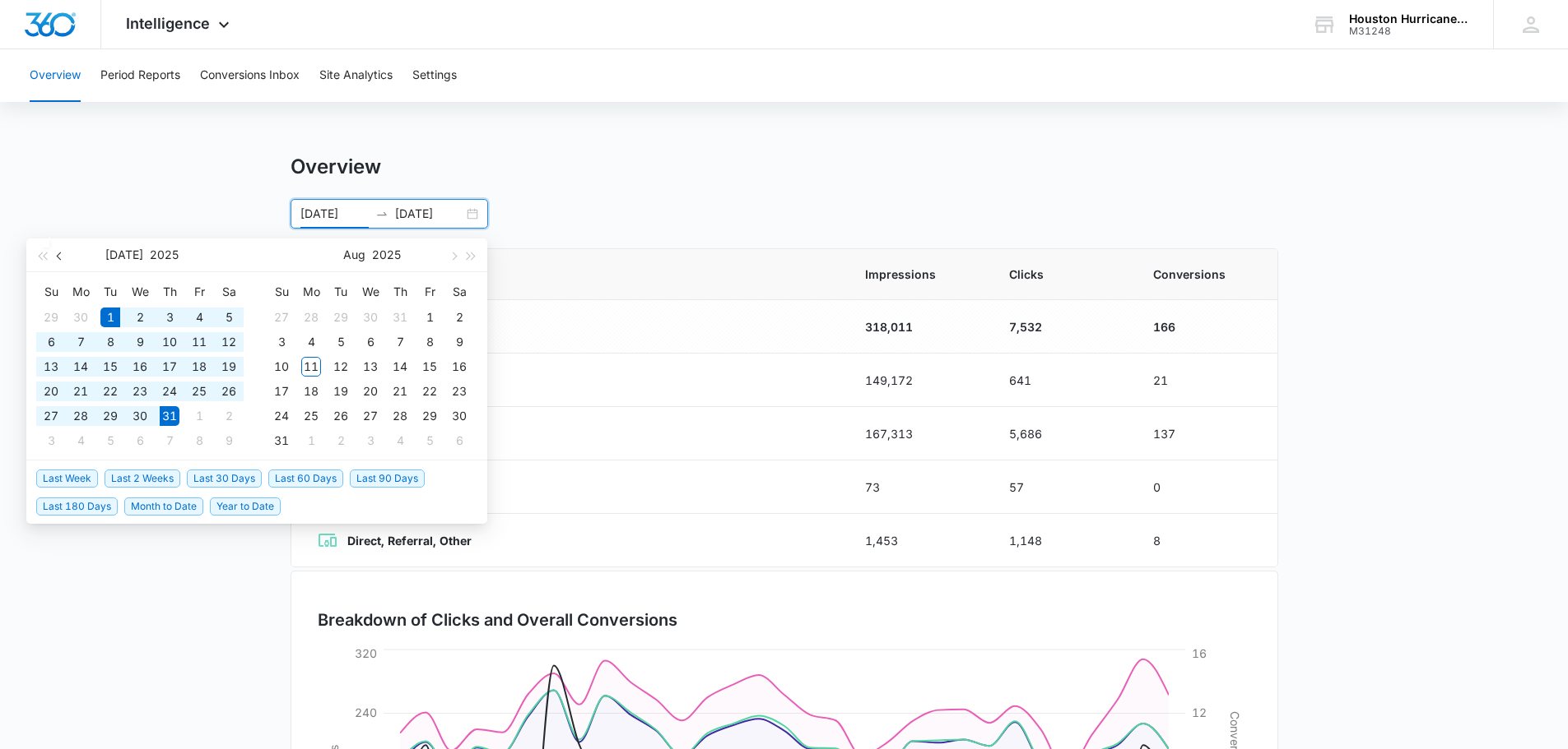
click at [55, 256] on button "button" at bounding box center [60, 255] width 18 height 33
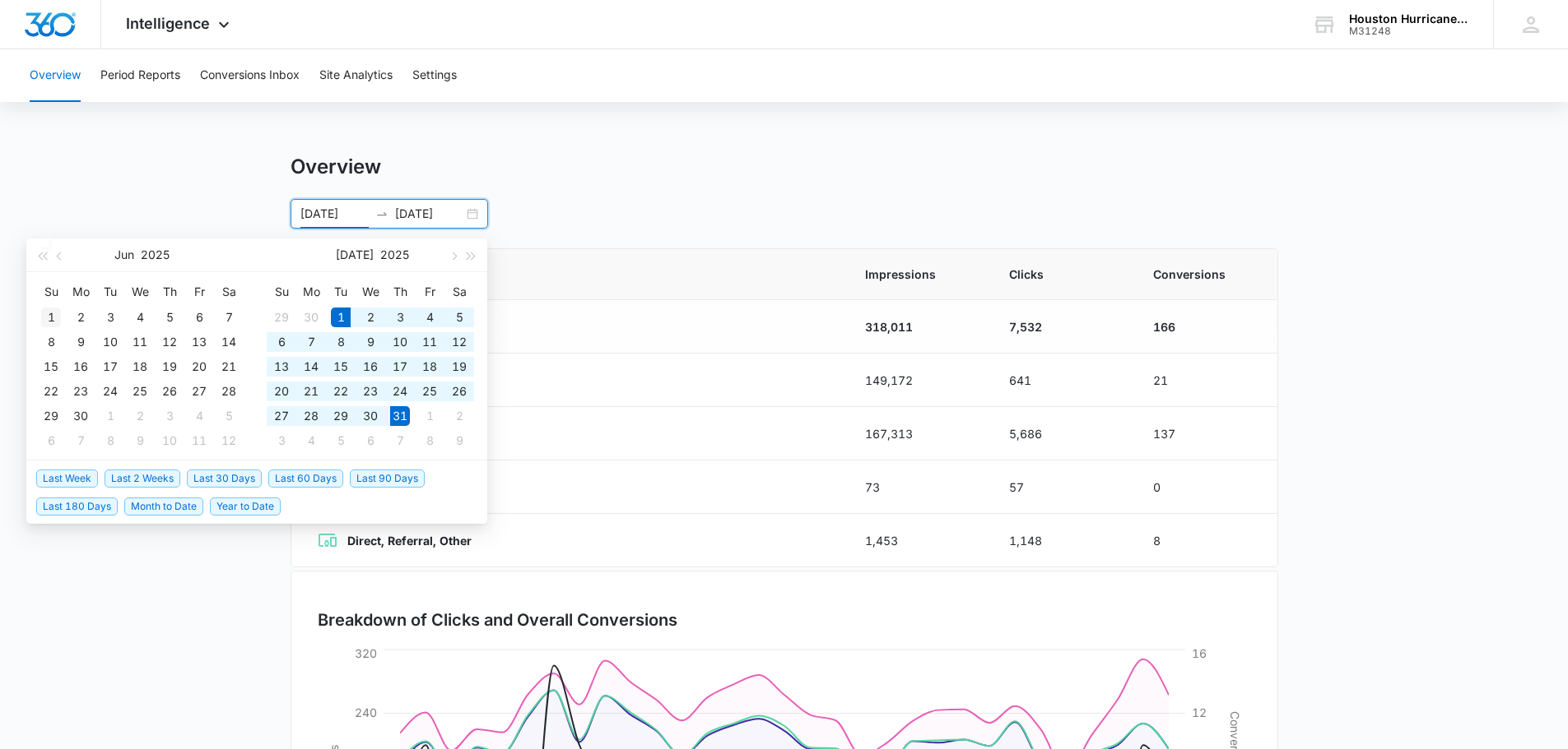
type input "[DATE]"
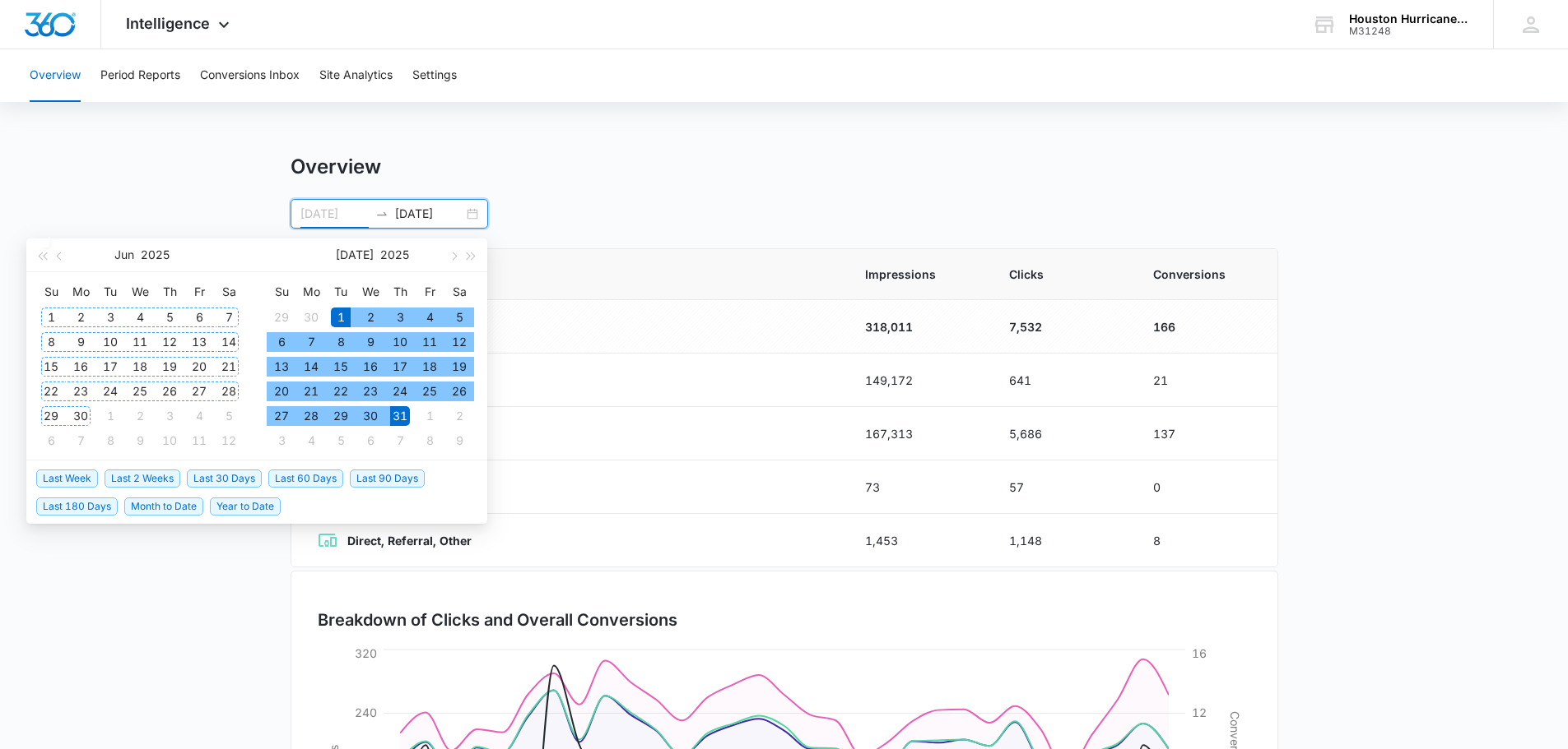
click at [51, 318] on div "1" at bounding box center [51, 318] width 20 height 20
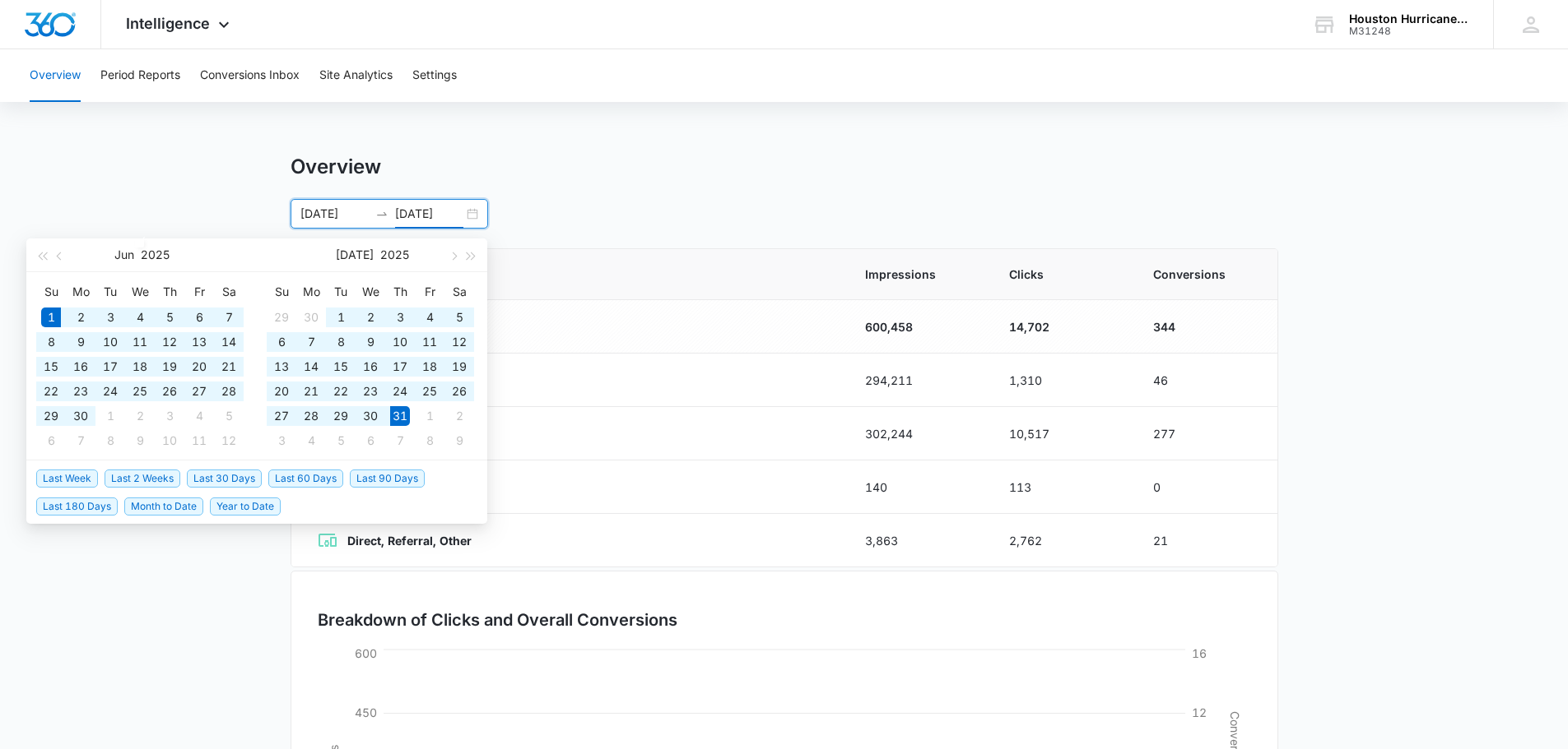
click at [480, 208] on div "[DATE] [DATE]" at bounding box center [390, 213] width 197 height 30
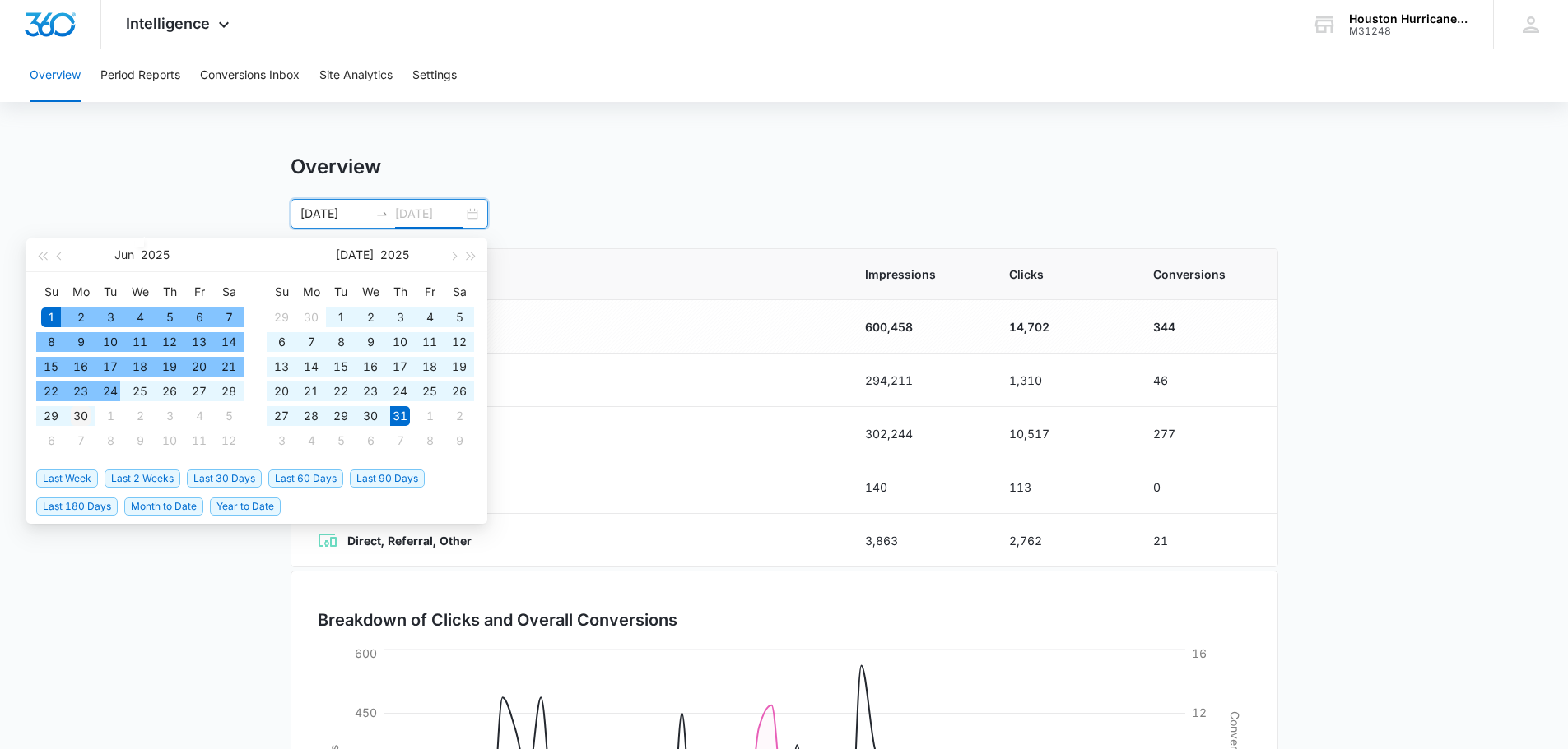
type input "[DATE]"
click at [77, 418] on div "30" at bounding box center [81, 416] width 20 height 20
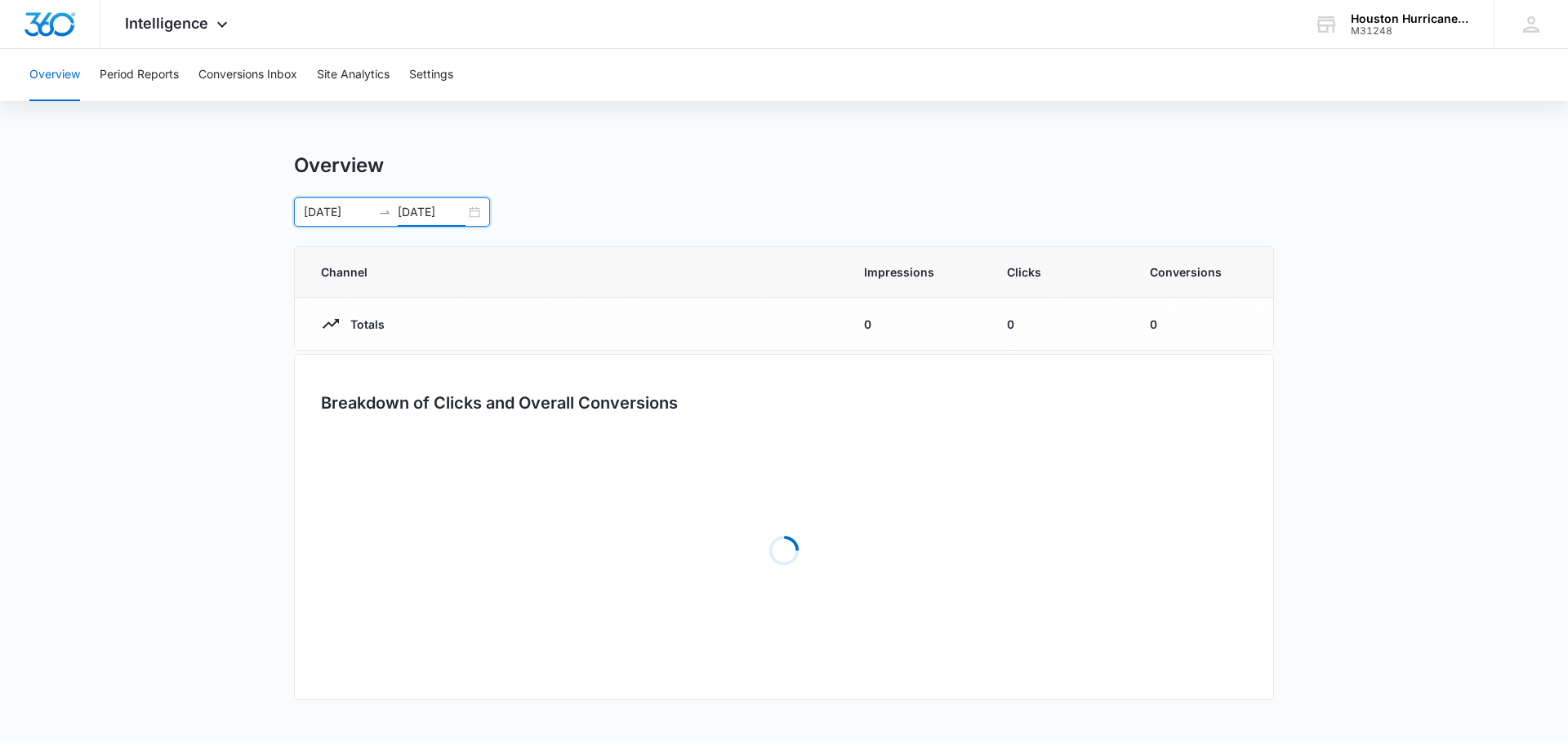
click at [628, 203] on div "[DATE] [DATE] [DATE] Su Mo Tu We Th Fr Sa 1 2 3 4 5 6 7 8 9 10 11 12 13 14 15 1…" at bounding box center [784, 212] width 979 height 29
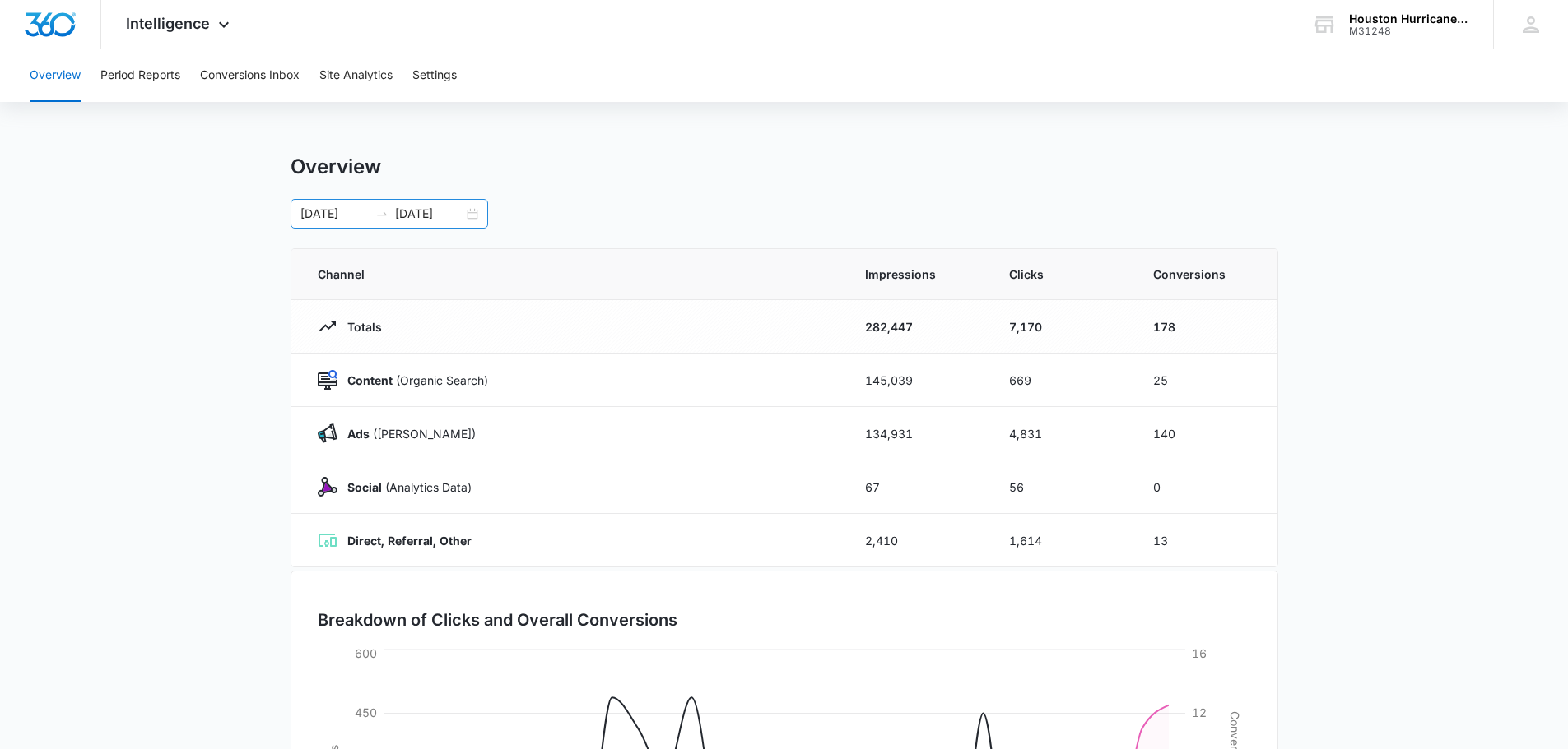
click at [471, 218] on div "[DATE] [DATE]" at bounding box center [390, 213] width 197 height 30
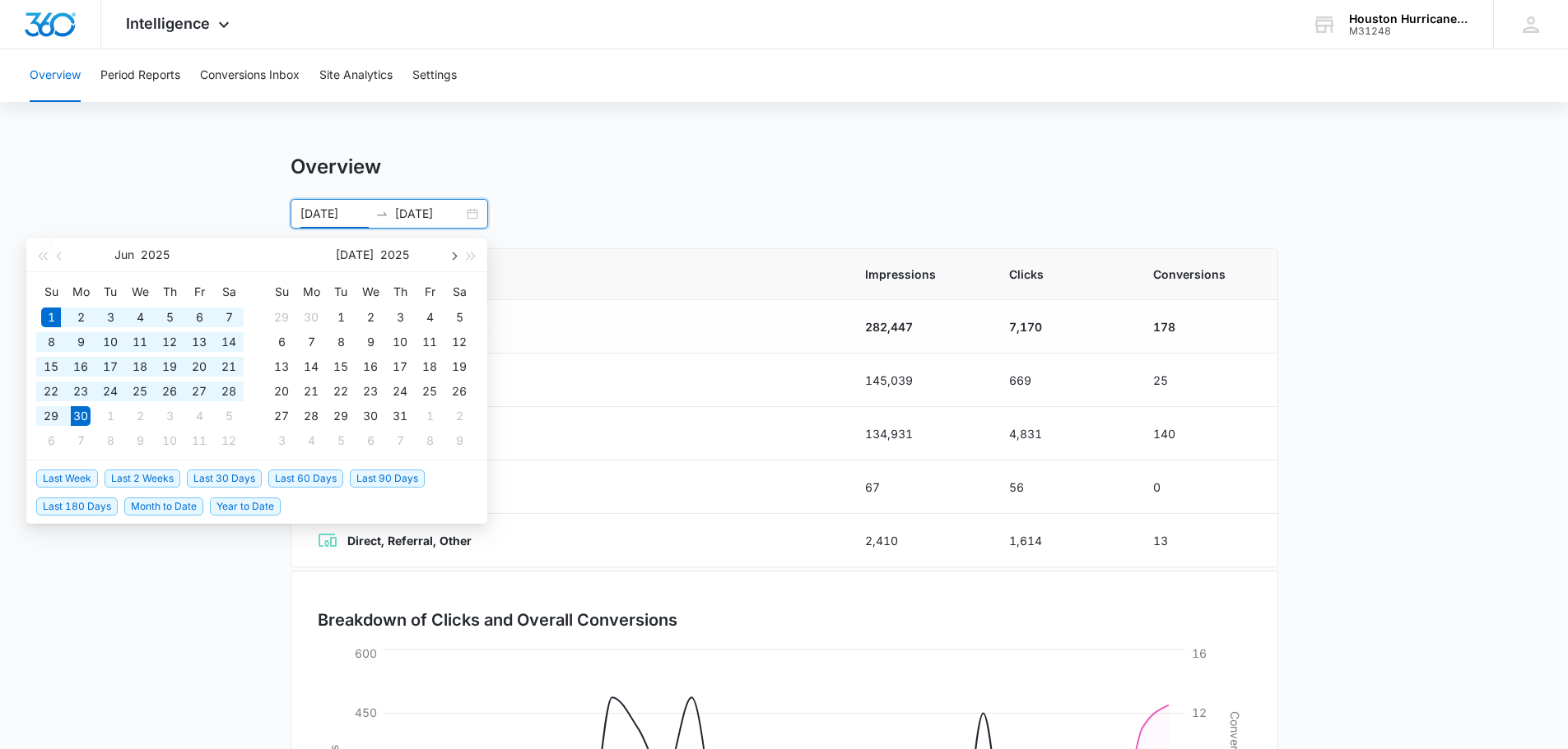
click at [451, 256] on span "button" at bounding box center [452, 256] width 8 height 8
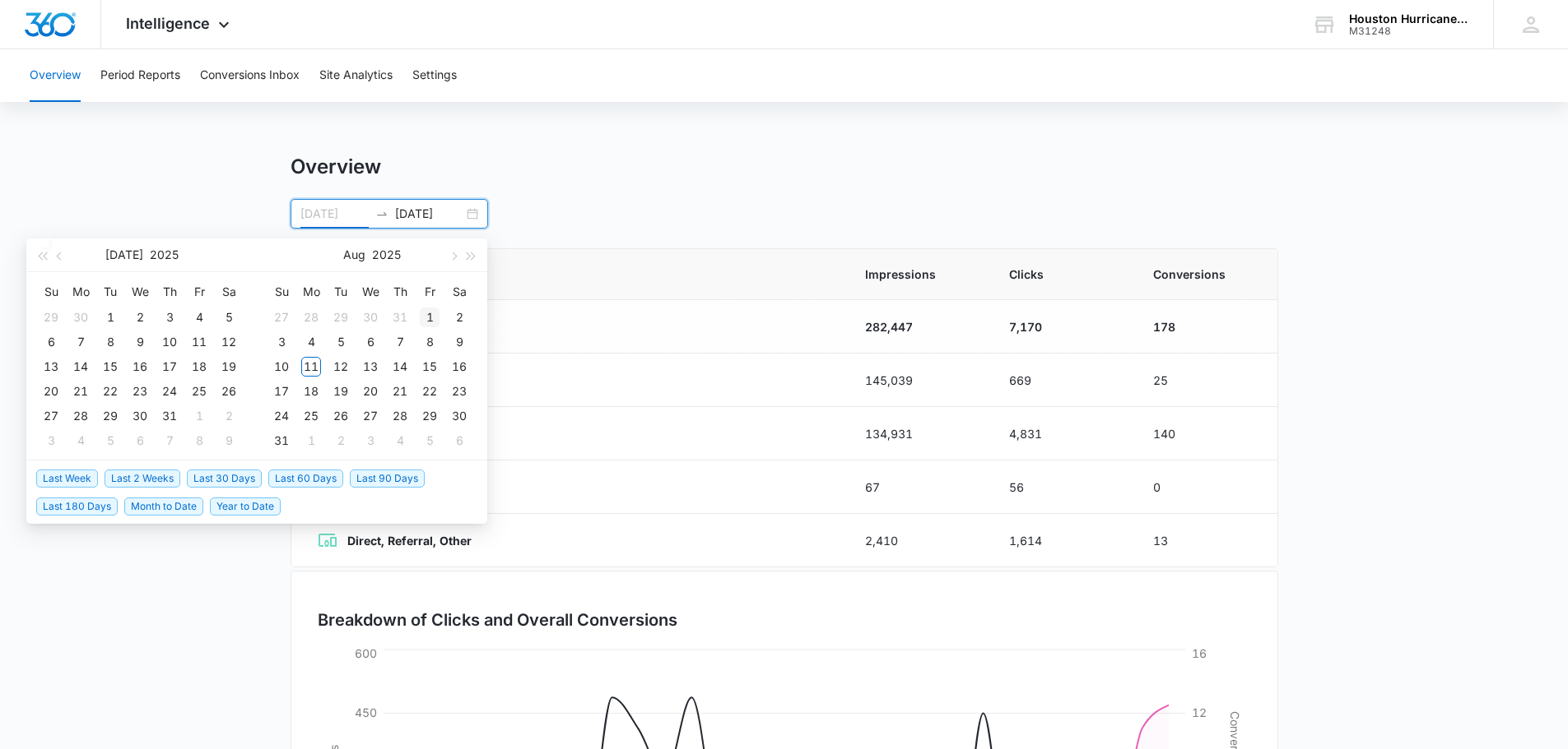
type input "[DATE]"
click at [432, 312] on div "1" at bounding box center [430, 318] width 20 height 20
click at [456, 254] on button "button" at bounding box center [452, 255] width 18 height 33
type input "[DATE]"
click at [317, 365] on div "11" at bounding box center [311, 367] width 20 height 20
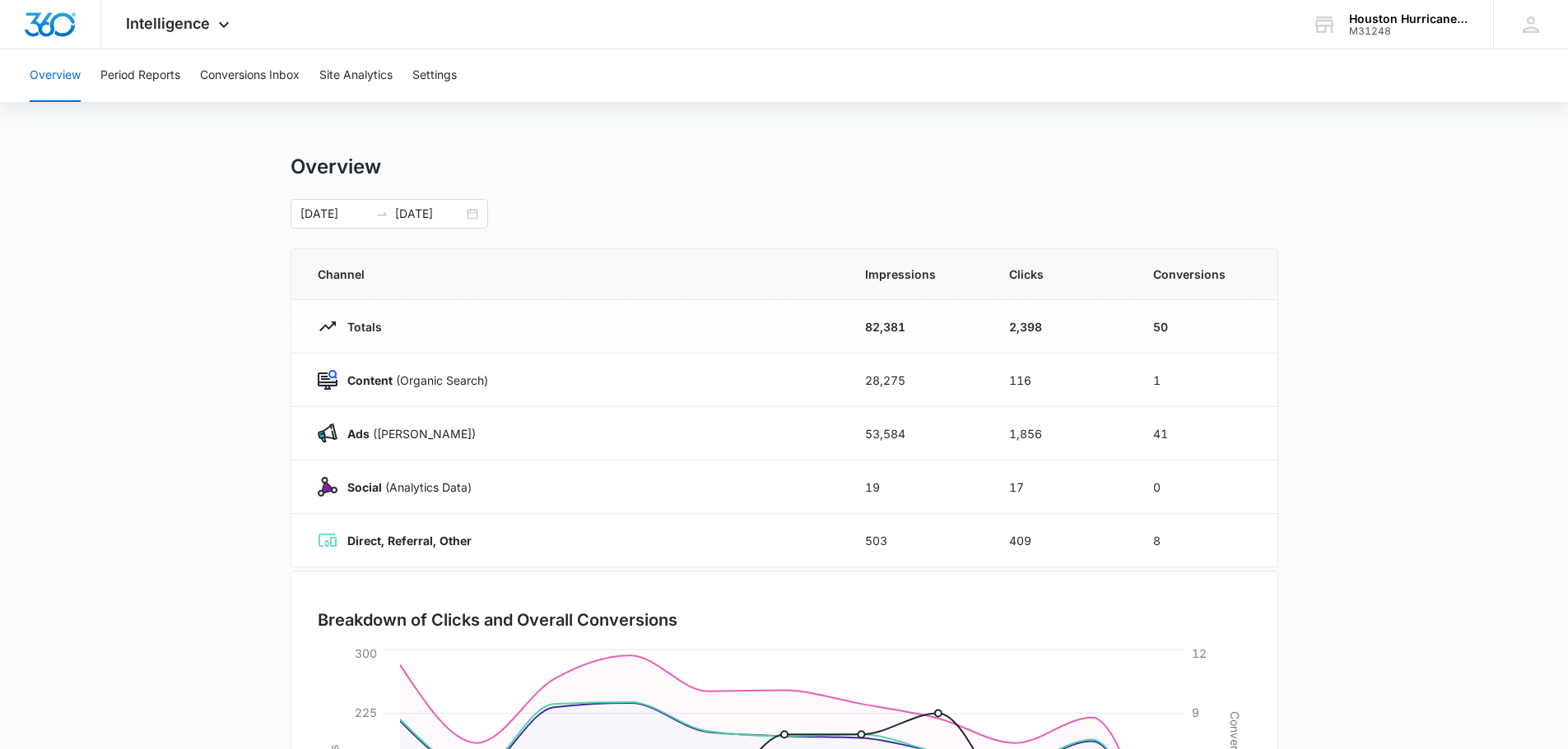
click at [243, 319] on main "Overview [DATE] [DATE] [DATE] Su Mo Tu We Th Fr Sa 29 30 1 2 3 4 5 6 7 8 9 10 1…" at bounding box center [784, 586] width 1568 height 864
click at [468, 212] on div "[DATE] [DATE]" at bounding box center [390, 213] width 197 height 30
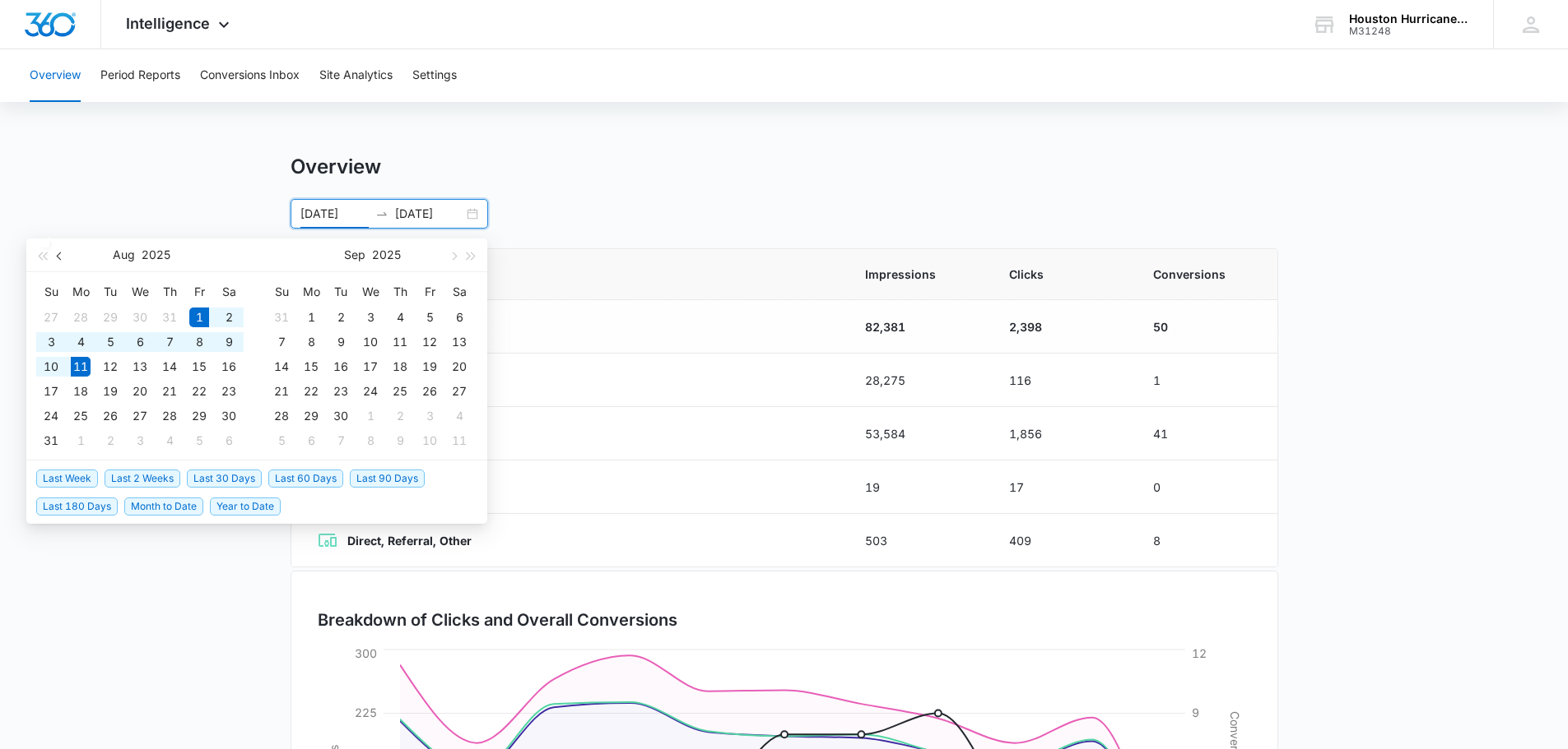
click at [58, 260] on button "button" at bounding box center [60, 255] width 18 height 33
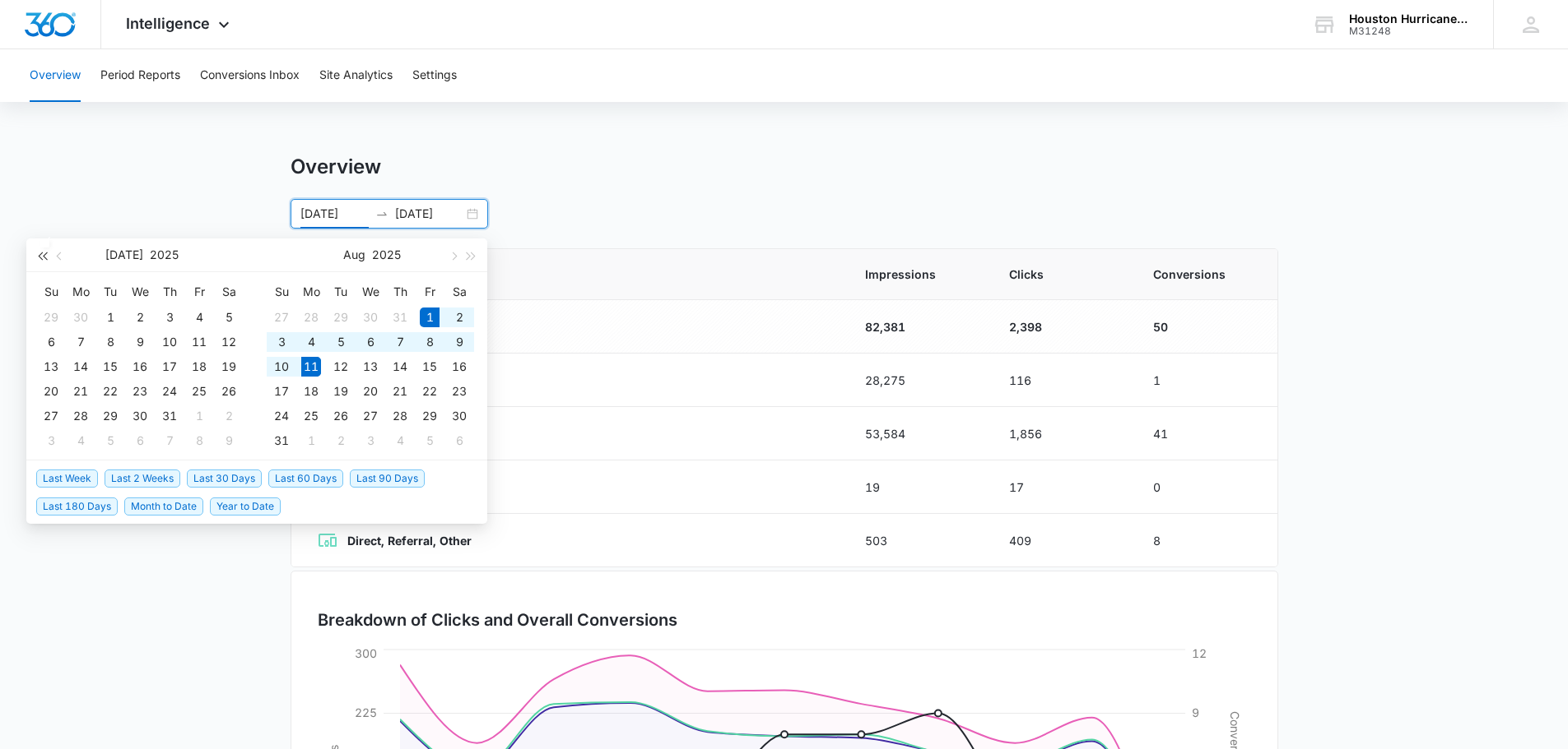
click at [45, 257] on span "button" at bounding box center [41, 256] width 8 height 8
type input "[DATE]"
click at [401, 317] on div "1" at bounding box center [400, 318] width 20 height 20
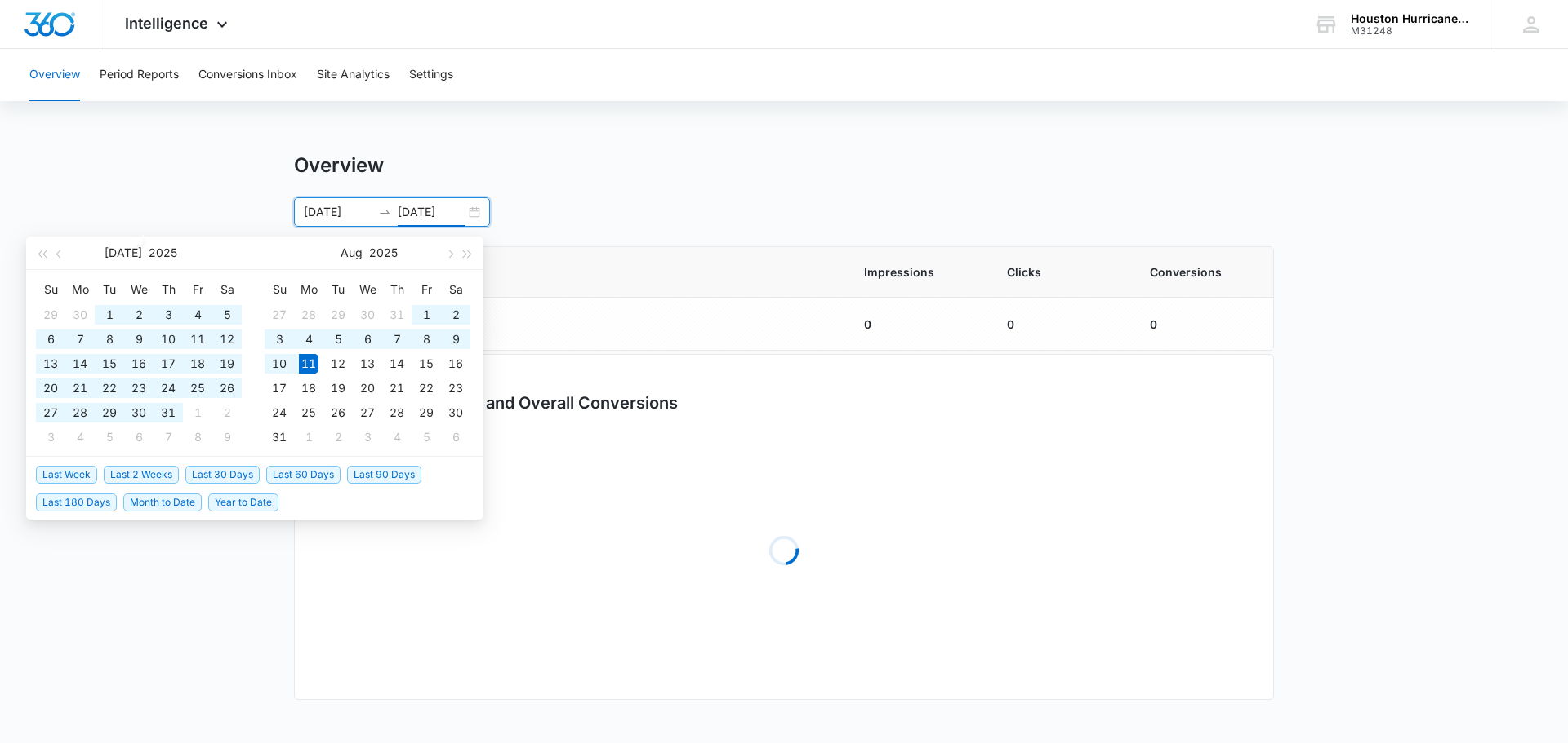
click at [471, 210] on div "[DATE] [DATE]" at bounding box center [392, 212] width 196 height 29
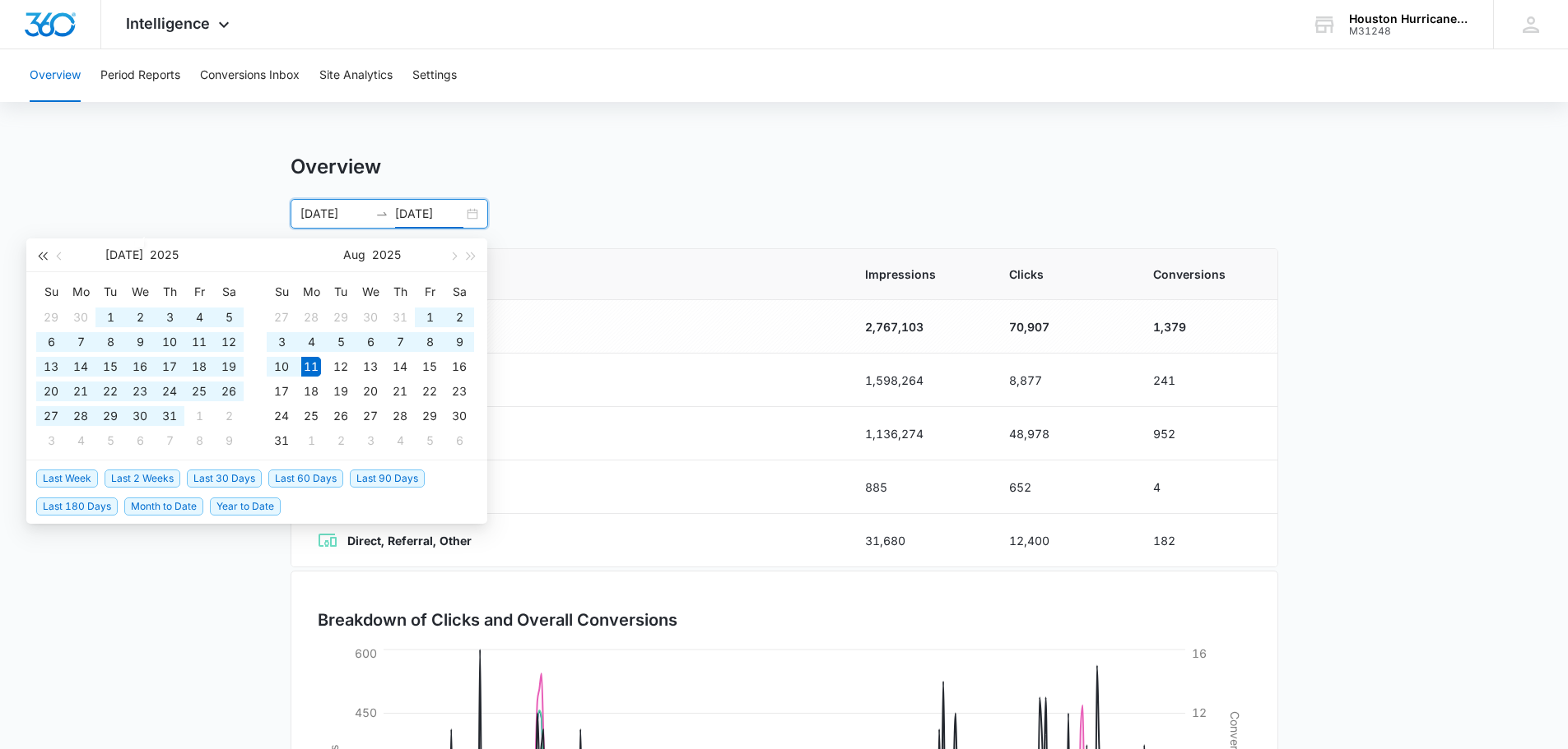
click at [45, 258] on span "button" at bounding box center [41, 256] width 8 height 8
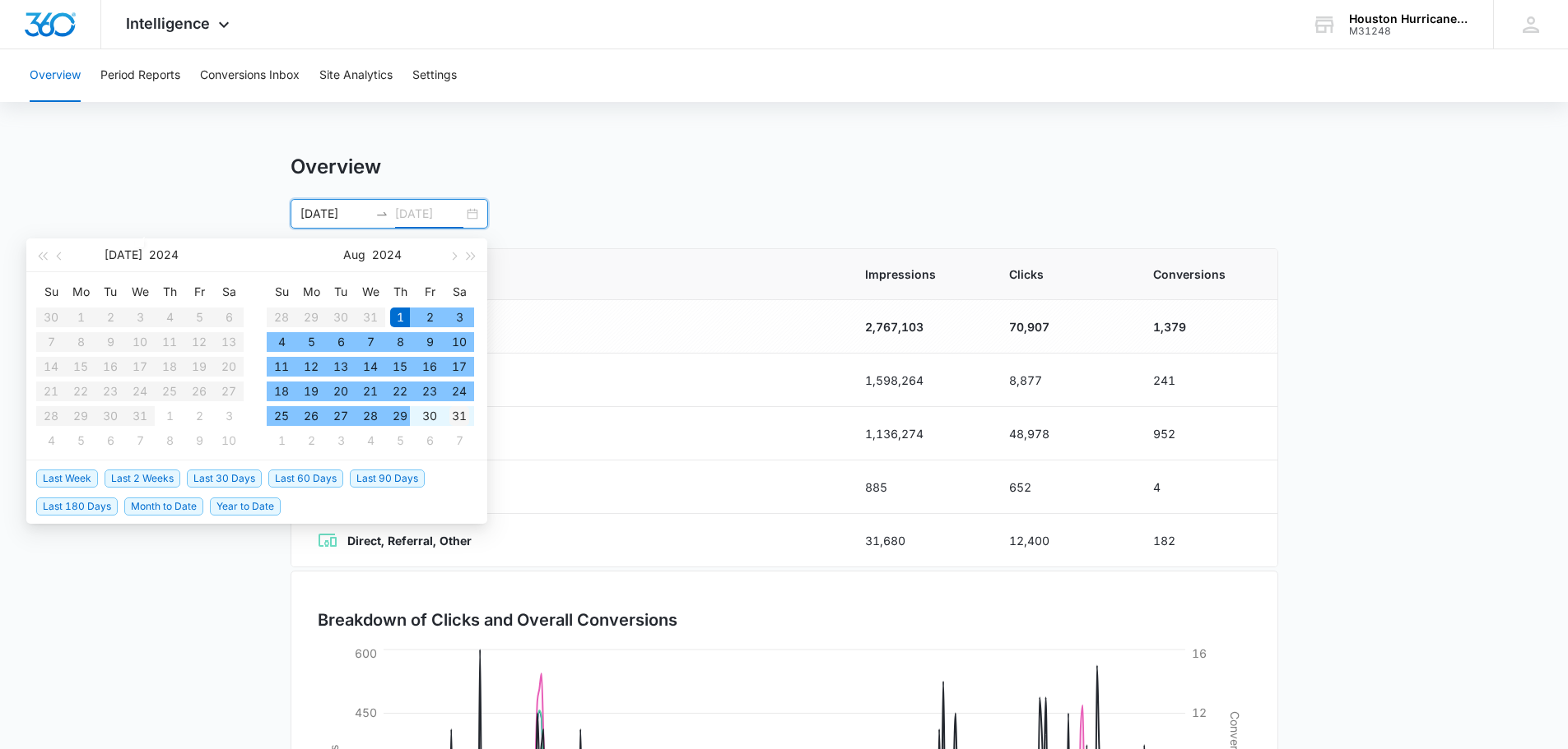
type input "[DATE]"
click at [451, 416] on div "31" at bounding box center [460, 416] width 20 height 20
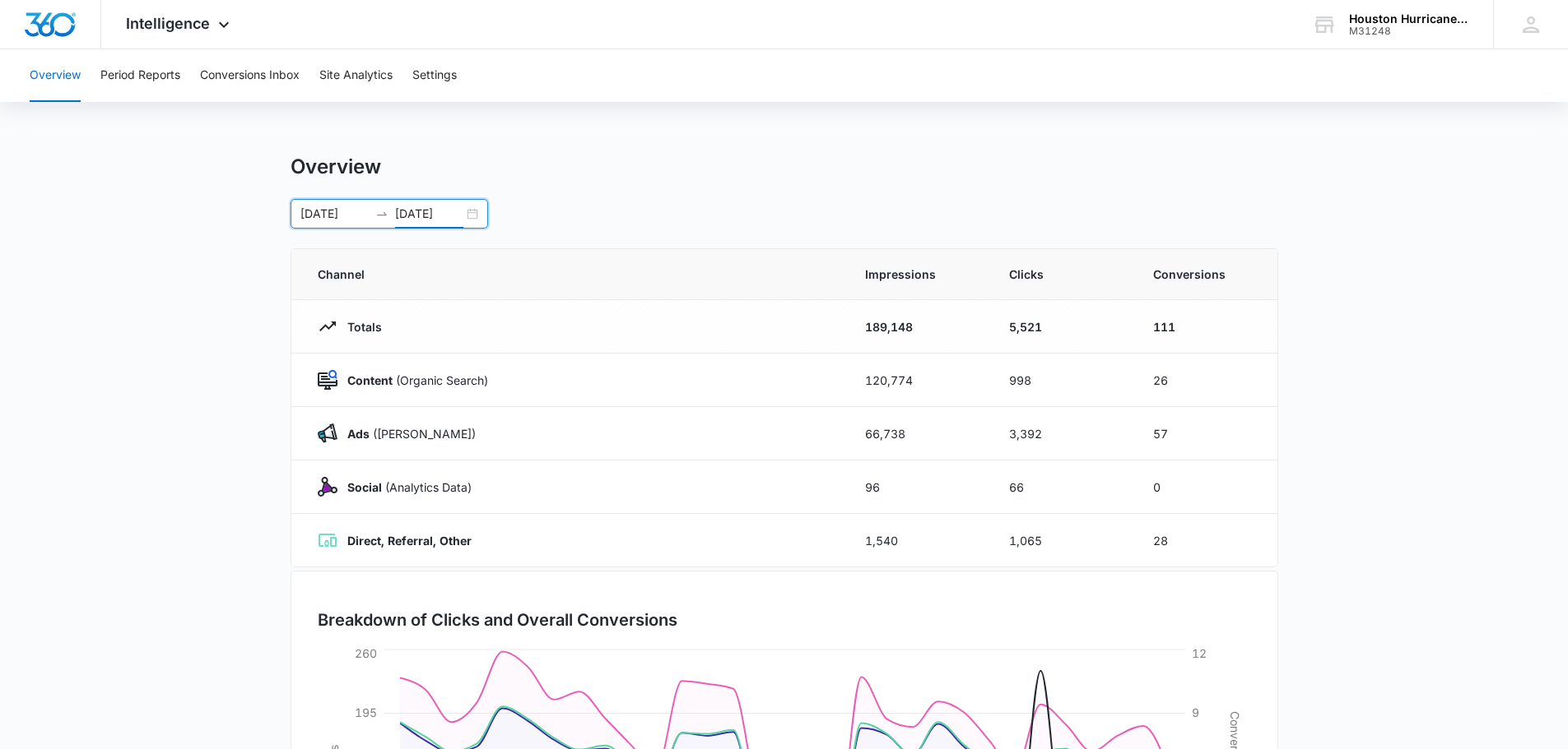
click at [473, 216] on div "[DATE] [DATE]" at bounding box center [390, 213] width 197 height 30
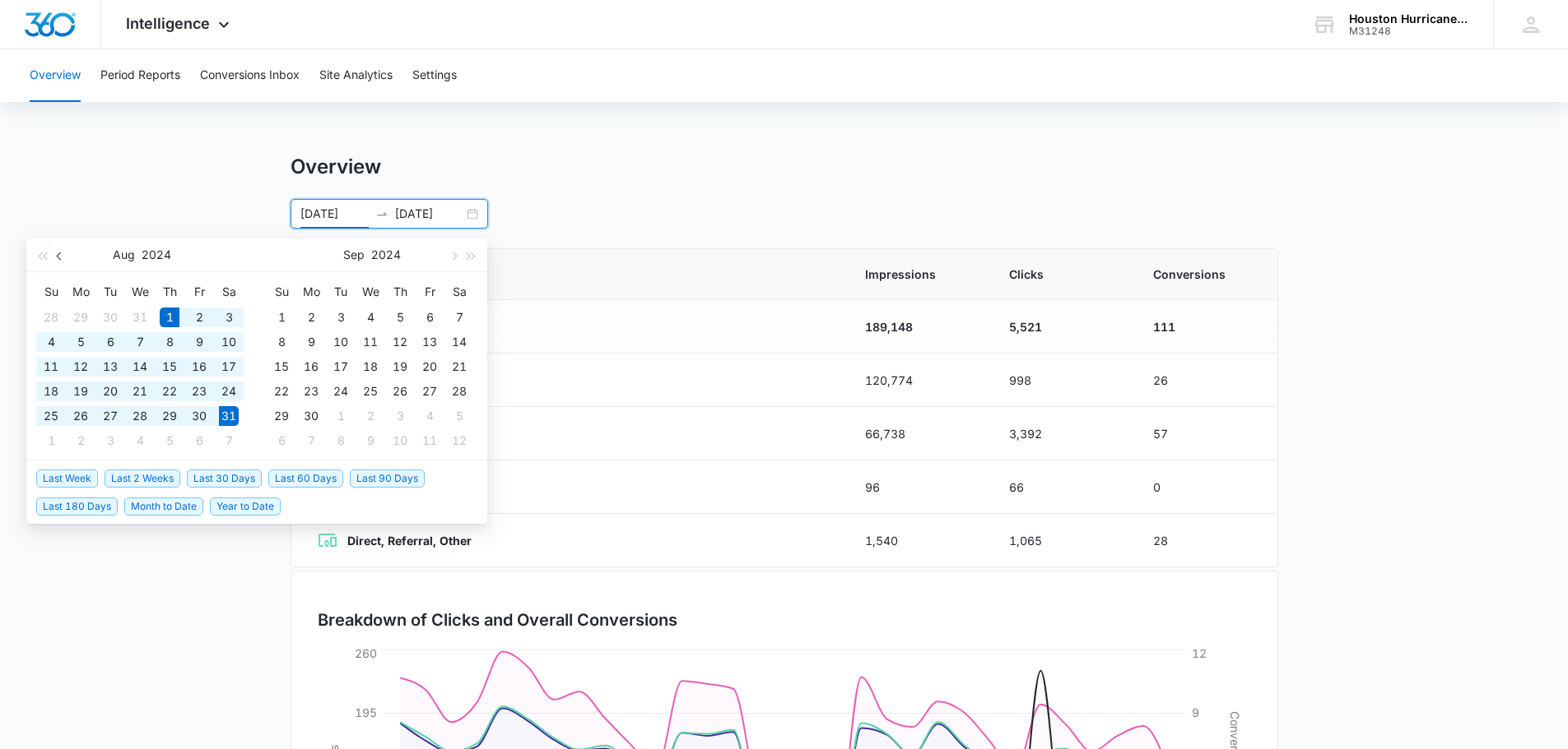
click at [61, 257] on span "button" at bounding box center [60, 256] width 8 height 8
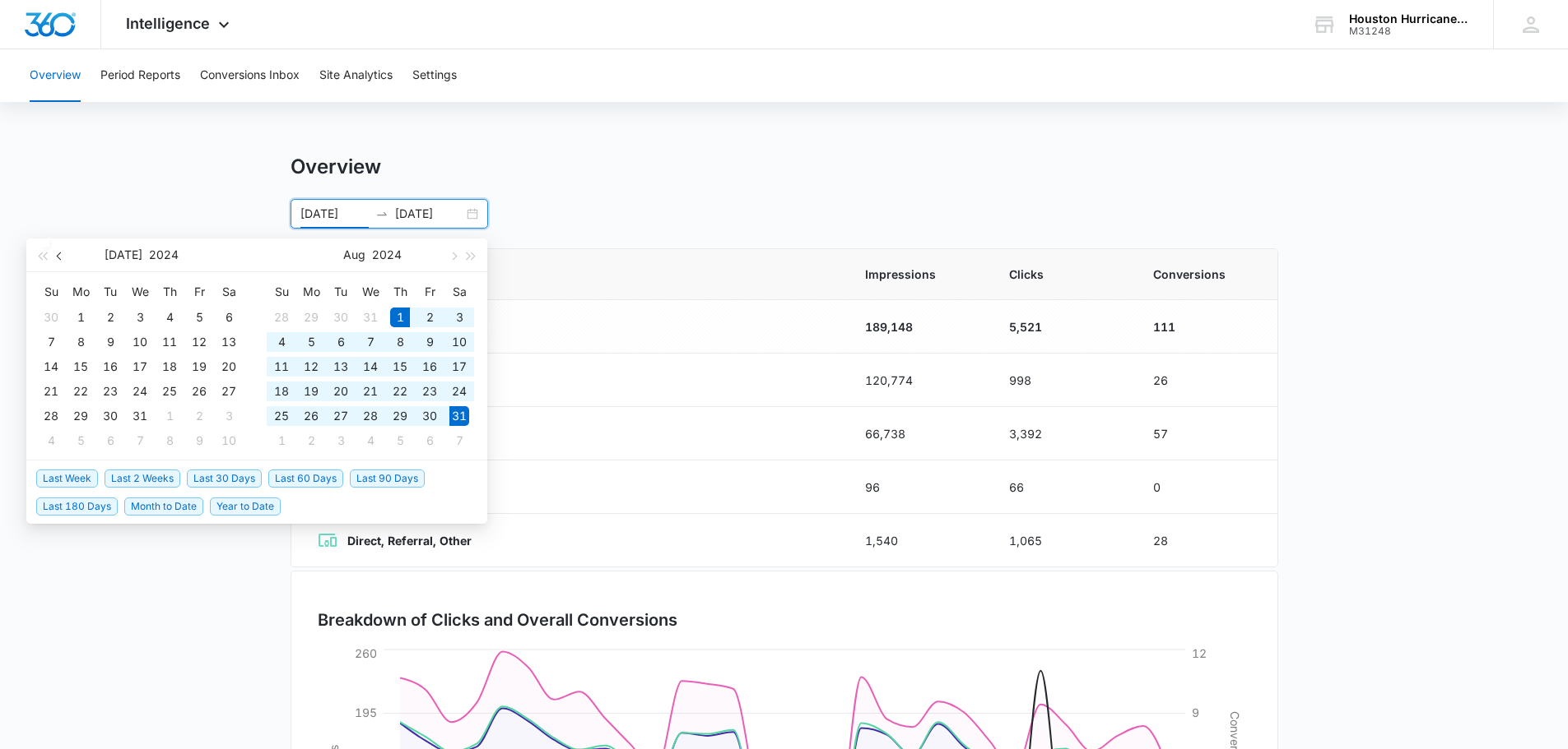
click at [61, 257] on span "button" at bounding box center [60, 256] width 8 height 8
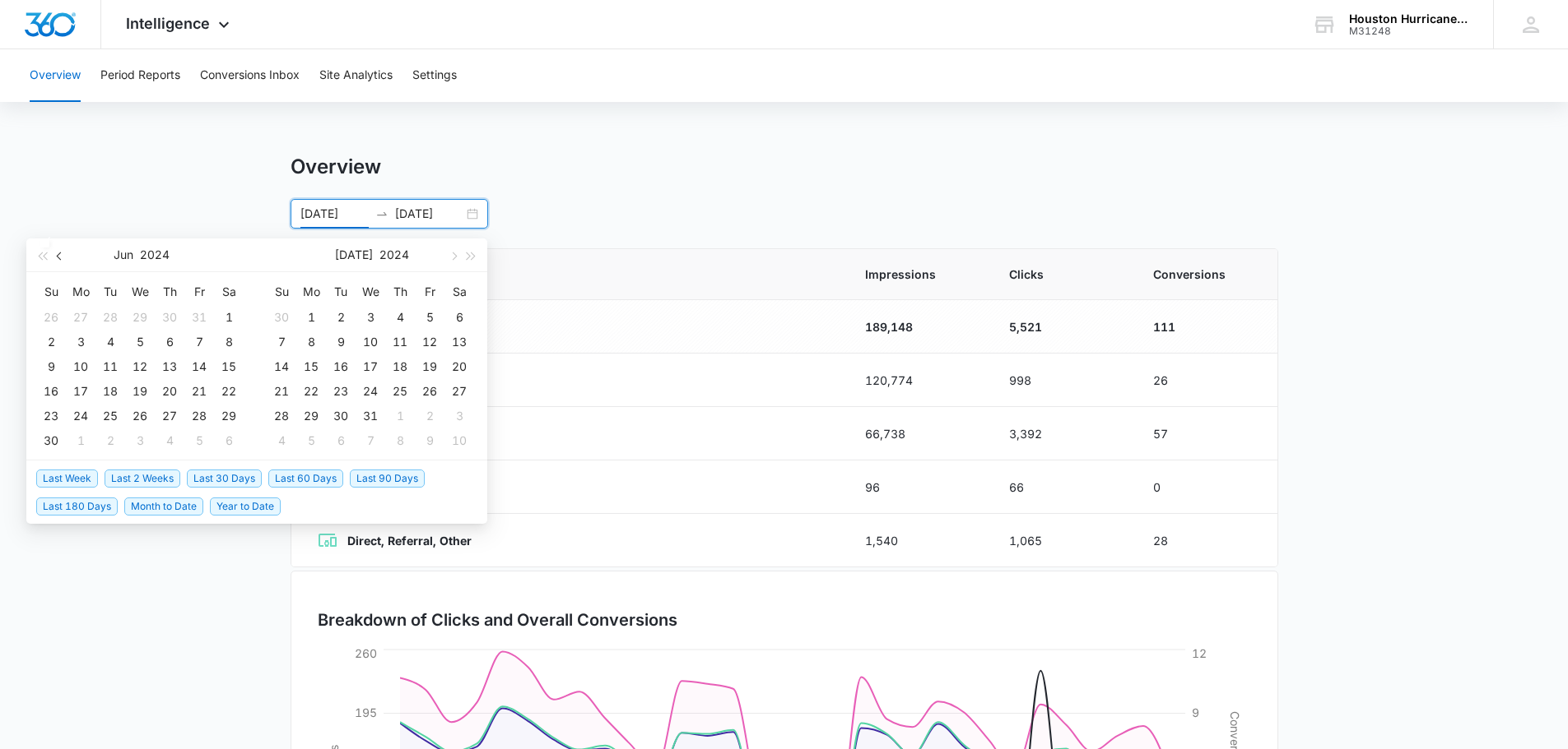
click at [61, 257] on span "button" at bounding box center [60, 256] width 8 height 8
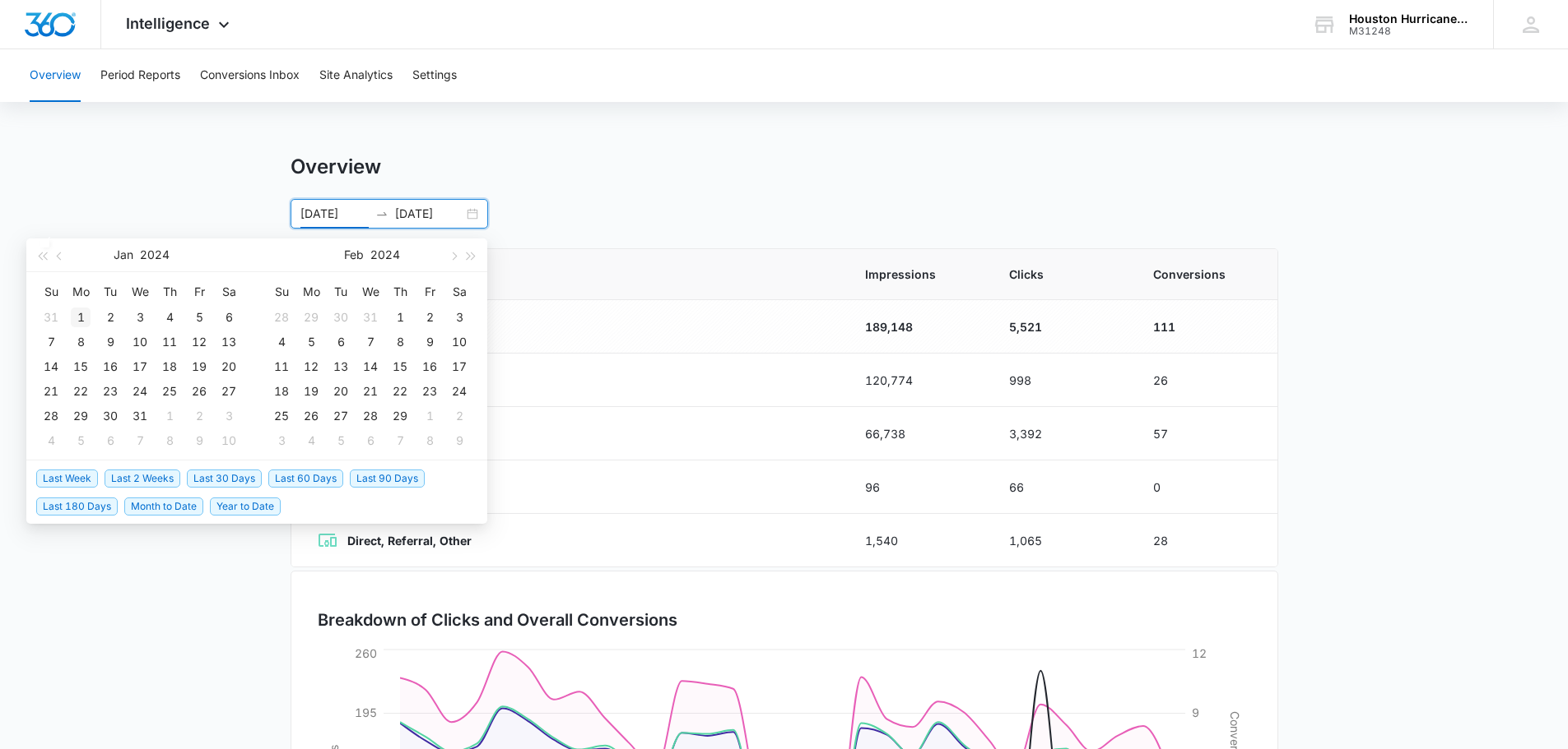
type input "[DATE]"
click at [77, 318] on div "1" at bounding box center [81, 318] width 20 height 20
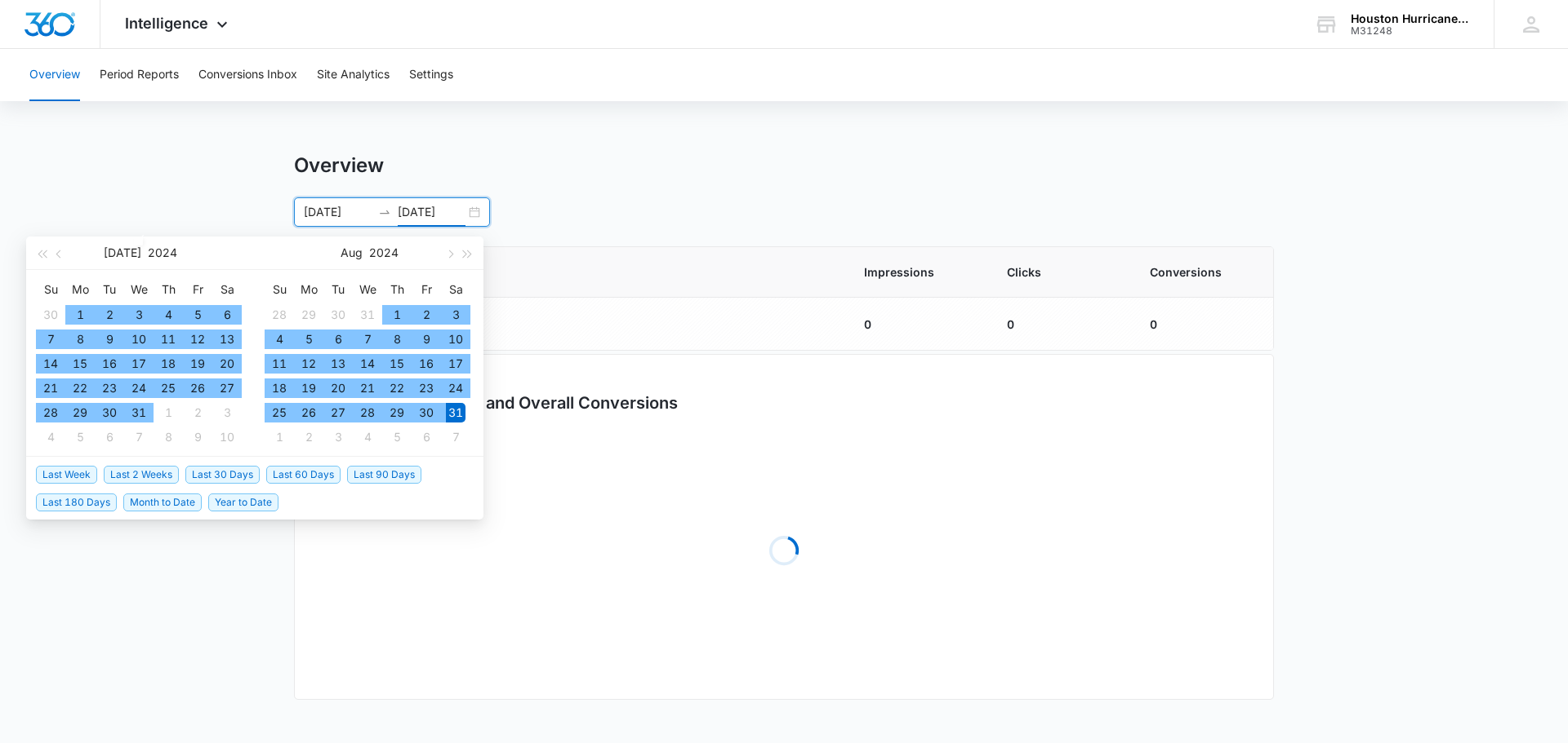
type input "[DATE]"
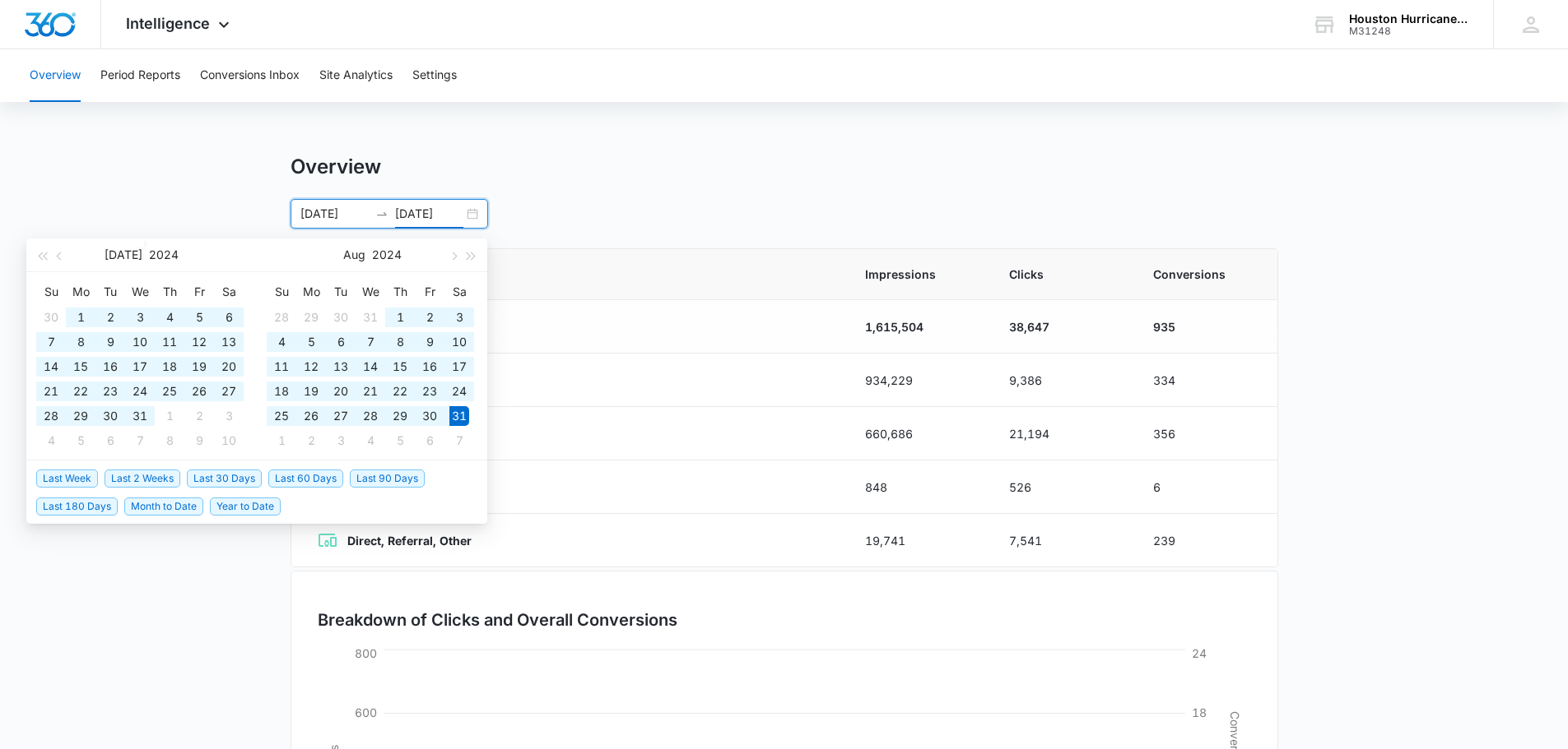
click at [569, 189] on div "Overview [DATE] [DATE] [DATE] Su Mo Tu We Th Fr Sa 30 1 2 3 4 5 6 7 8 9 10 11 1…" at bounding box center [784, 191] width 987 height 74
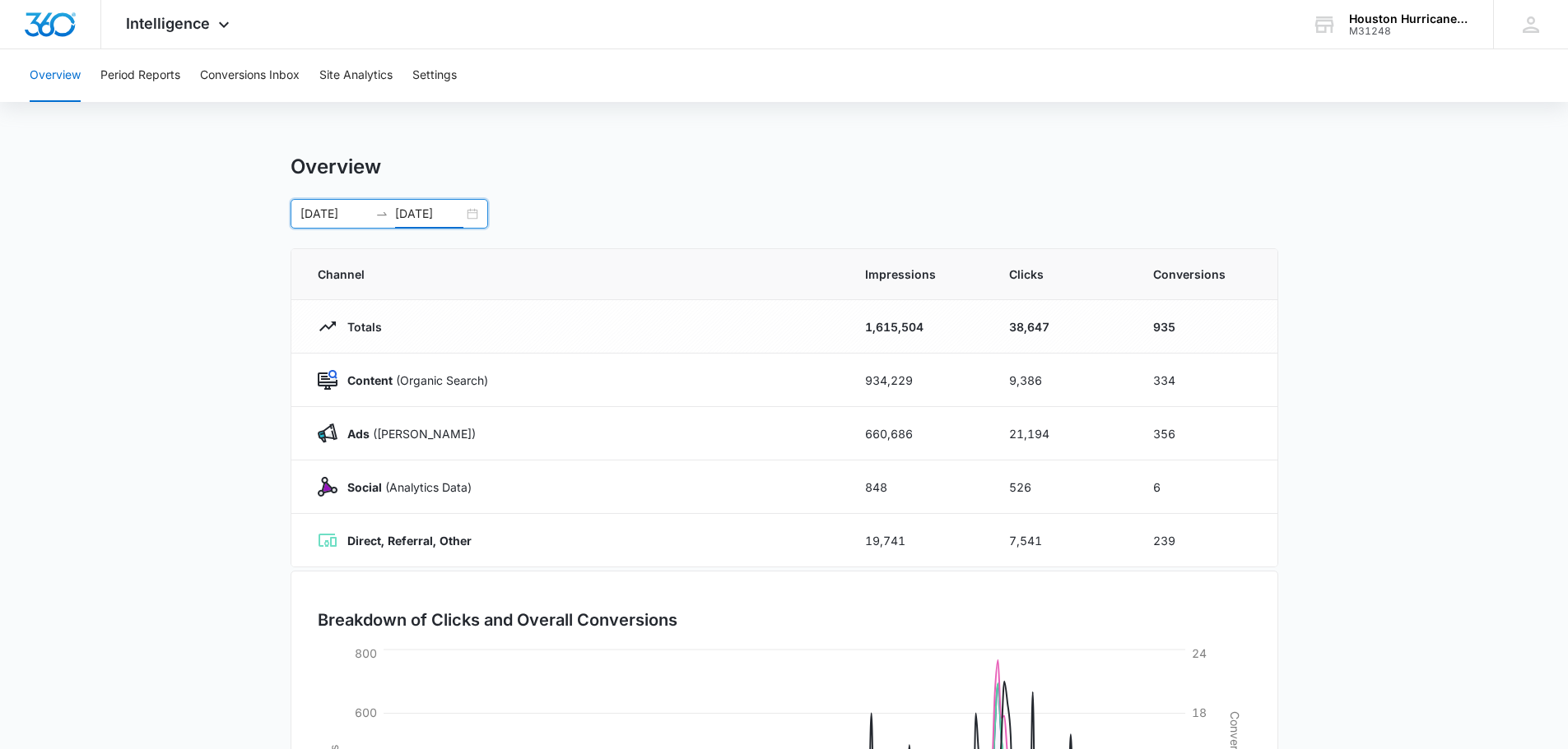
click at [471, 215] on div "[DATE] [DATE]" at bounding box center [390, 213] width 197 height 30
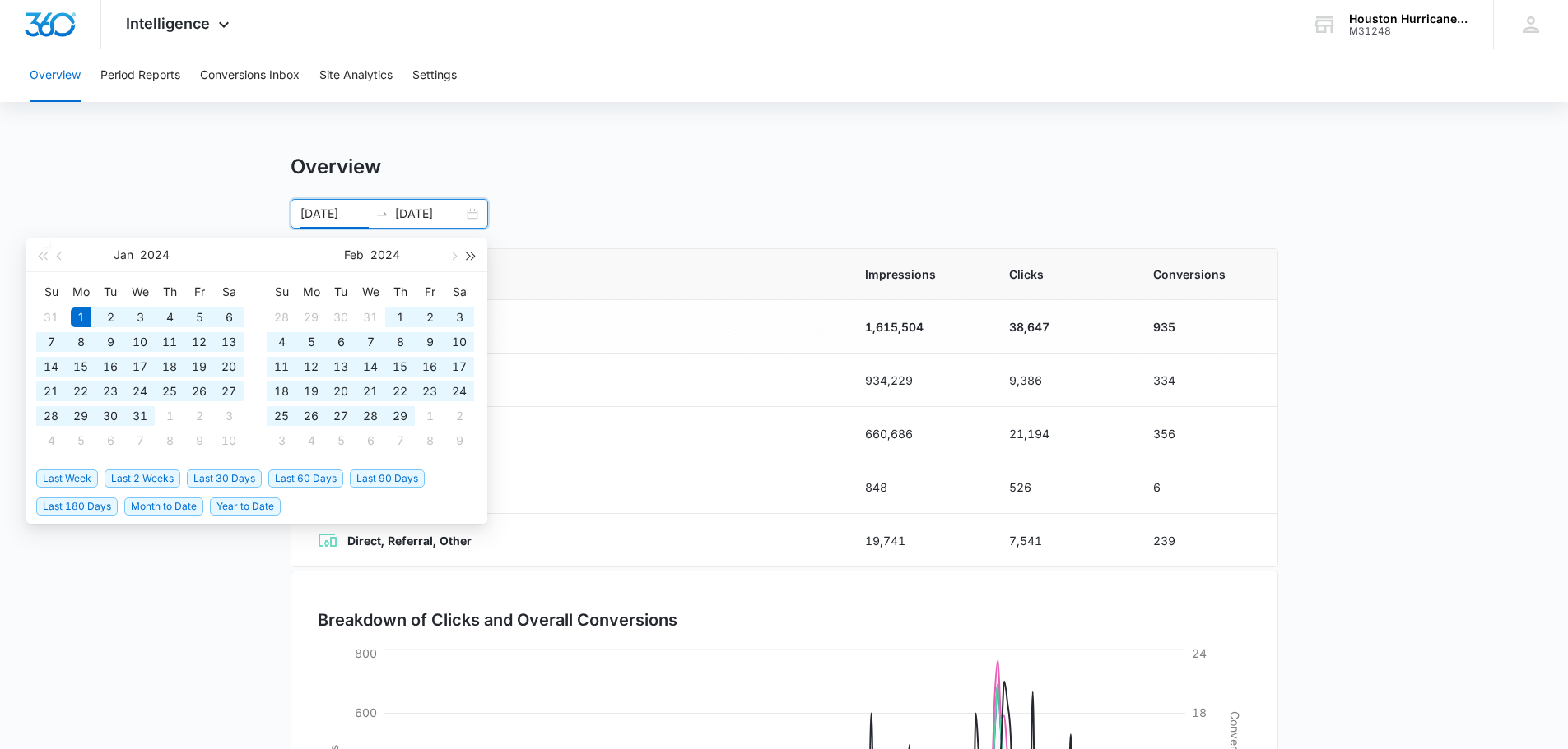
click at [474, 257] on span "button" at bounding box center [471, 256] width 8 height 8
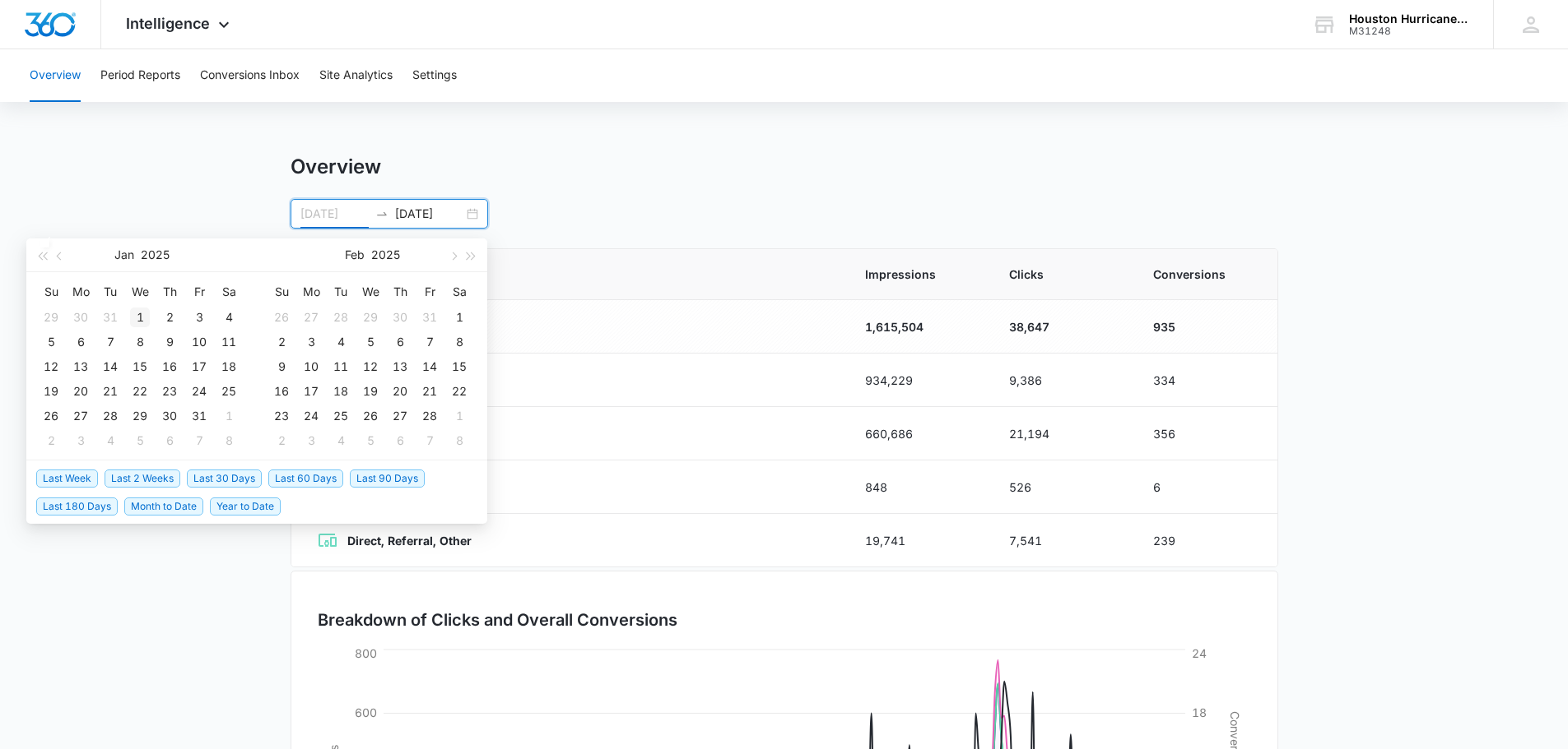
type input "[DATE]"
click at [135, 315] on div "1" at bounding box center [140, 318] width 20 height 20
click at [455, 259] on button "button" at bounding box center [452, 255] width 18 height 33
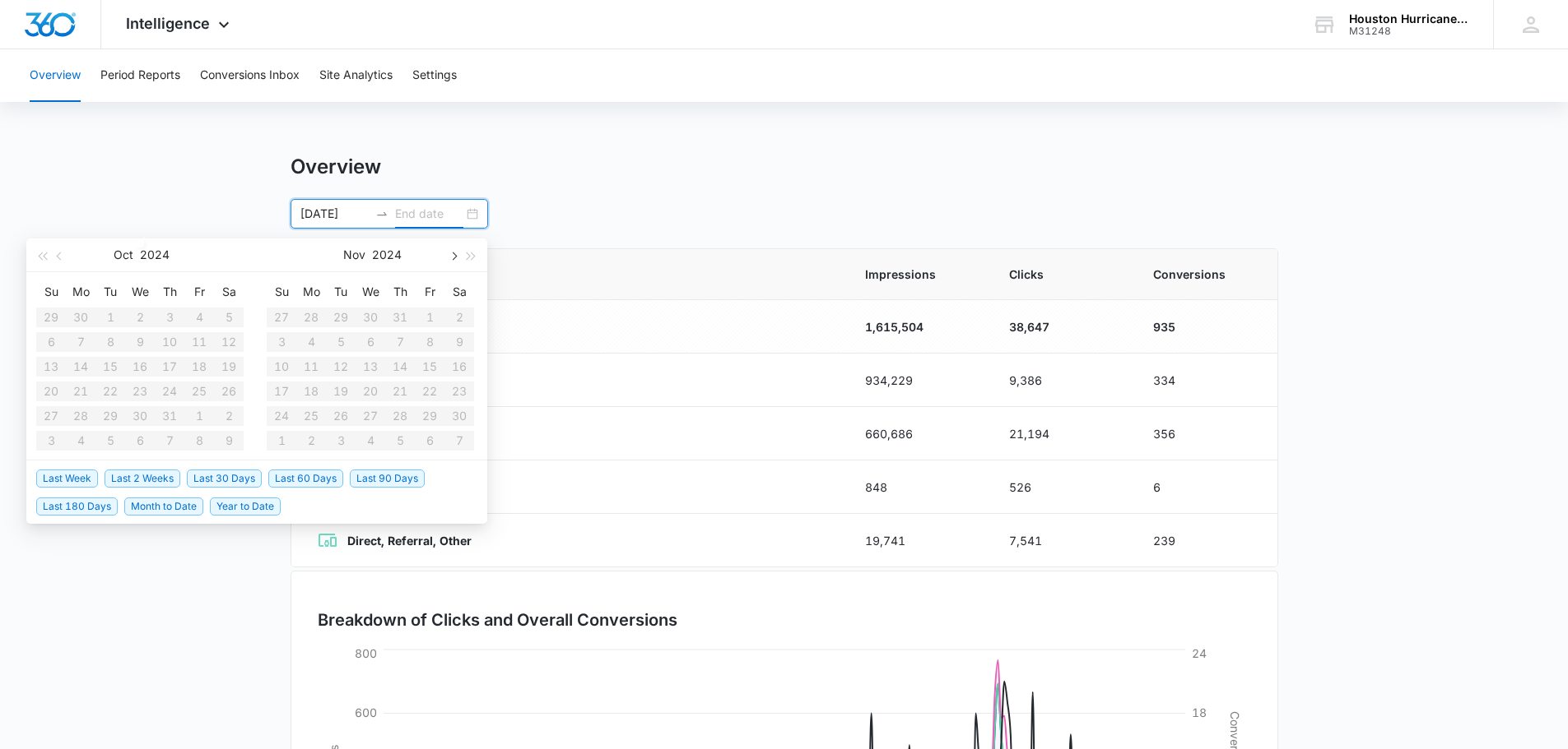
click at [455, 259] on button "button" at bounding box center [452, 255] width 18 height 33
click at [57, 262] on button "button" at bounding box center [60, 255] width 18 height 33
click at [471, 249] on button "button" at bounding box center [471, 255] width 18 height 33
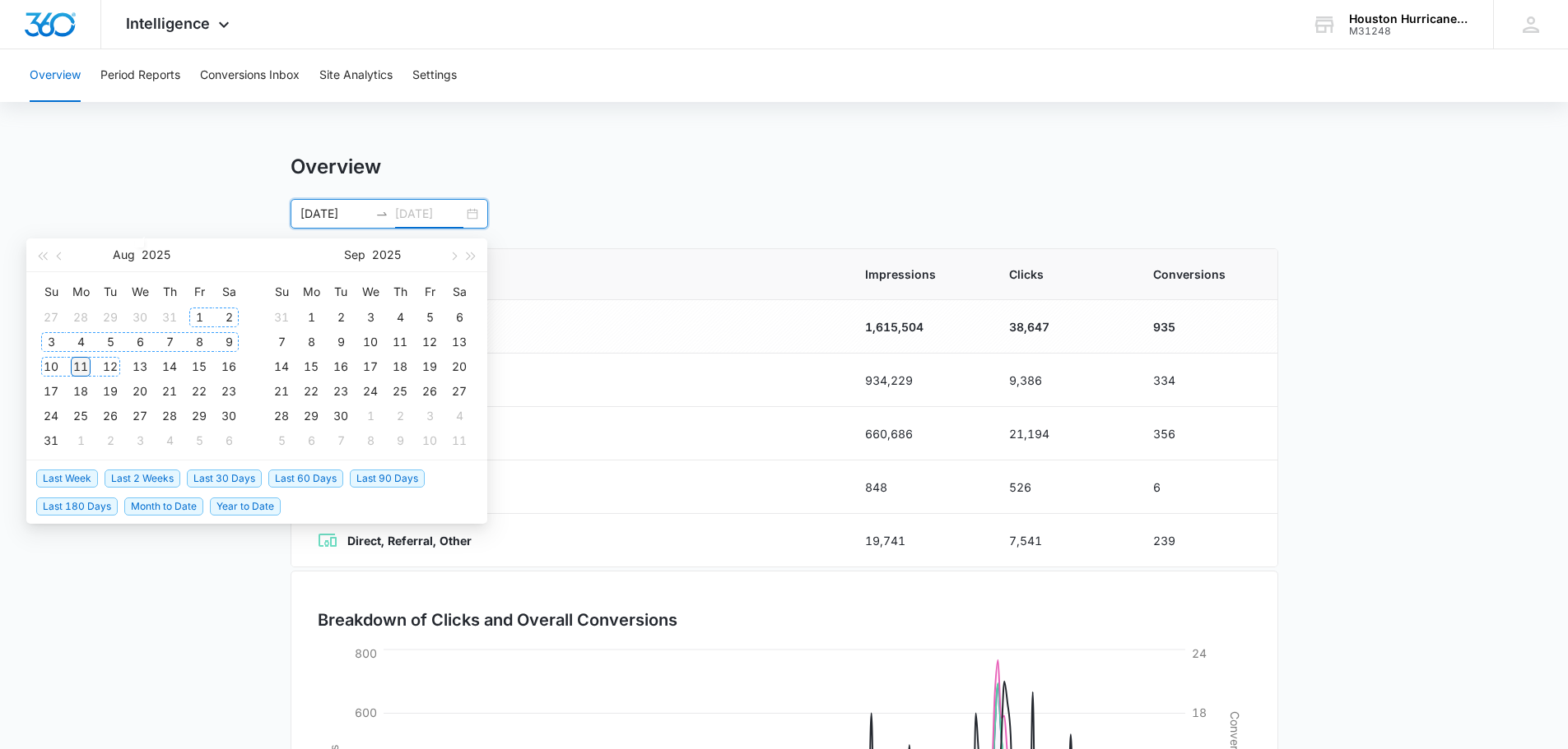
type input "[DATE]"
click at [83, 367] on div "11" at bounding box center [81, 367] width 20 height 20
